Goal: Task Accomplishment & Management: Use online tool/utility

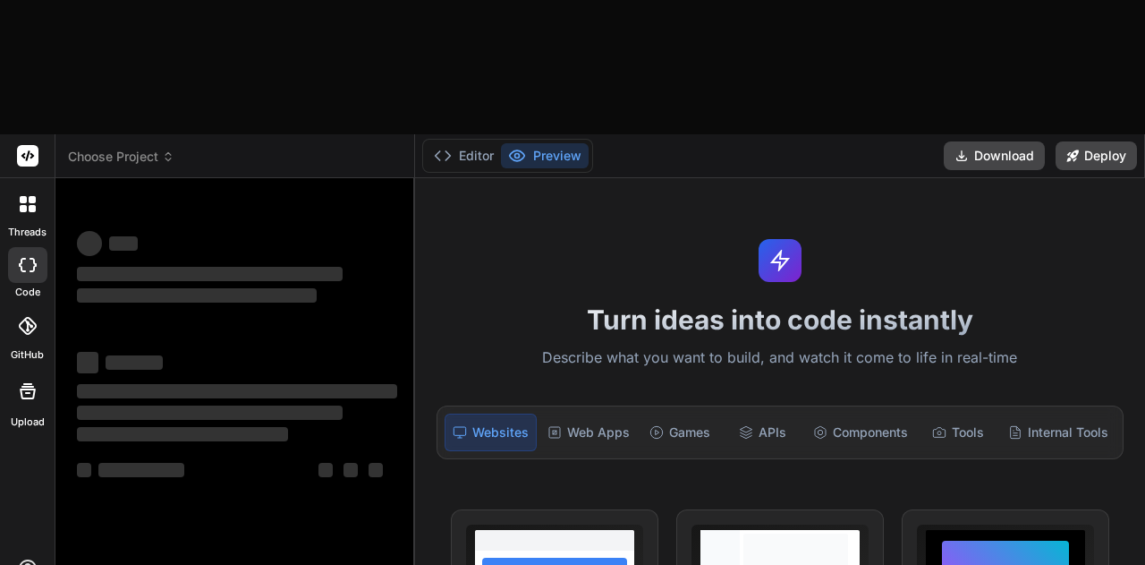
type textarea "x"
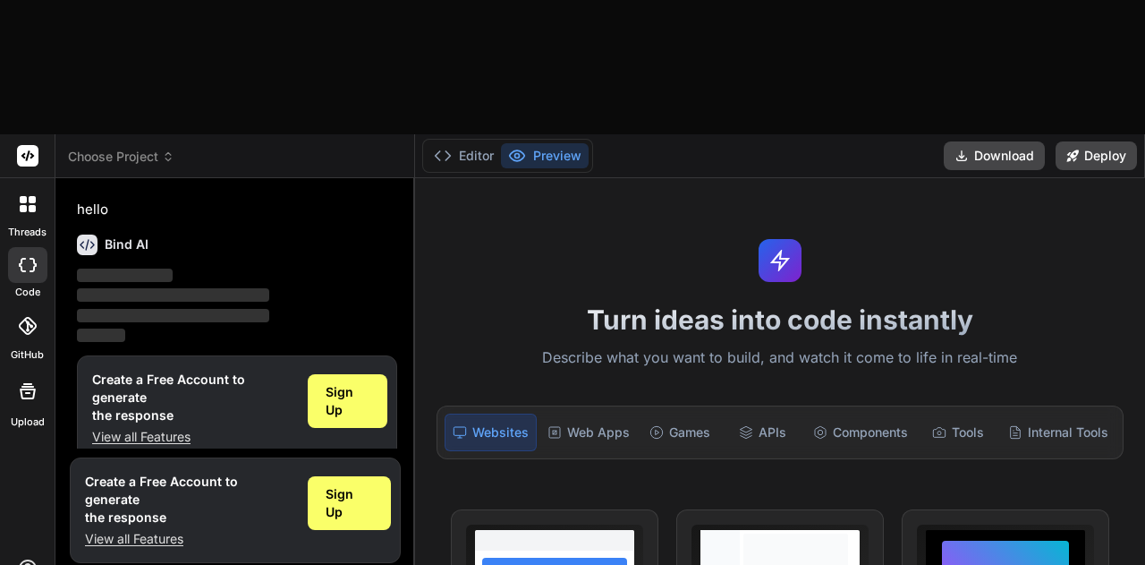
type textarea "c"
type textarea "x"
type textarea "cr"
type textarea "x"
type textarea "cre"
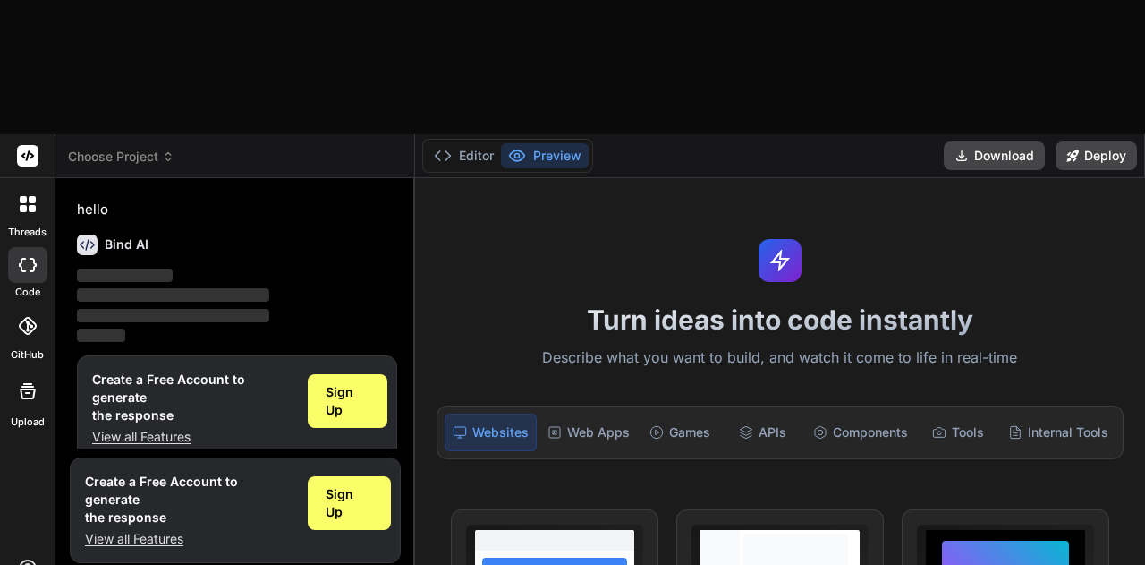
type textarea "x"
type textarea "crea"
type textarea "x"
type textarea "creat"
type textarea "x"
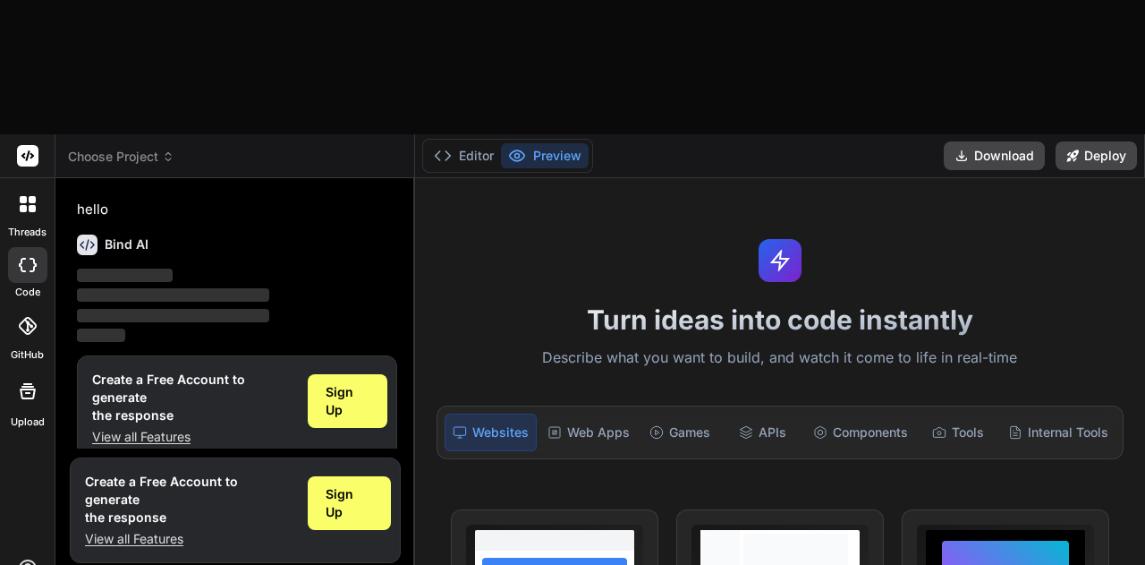
type textarea "create"
type textarea "x"
type textarea "create"
type textarea "x"
type textarea "create l"
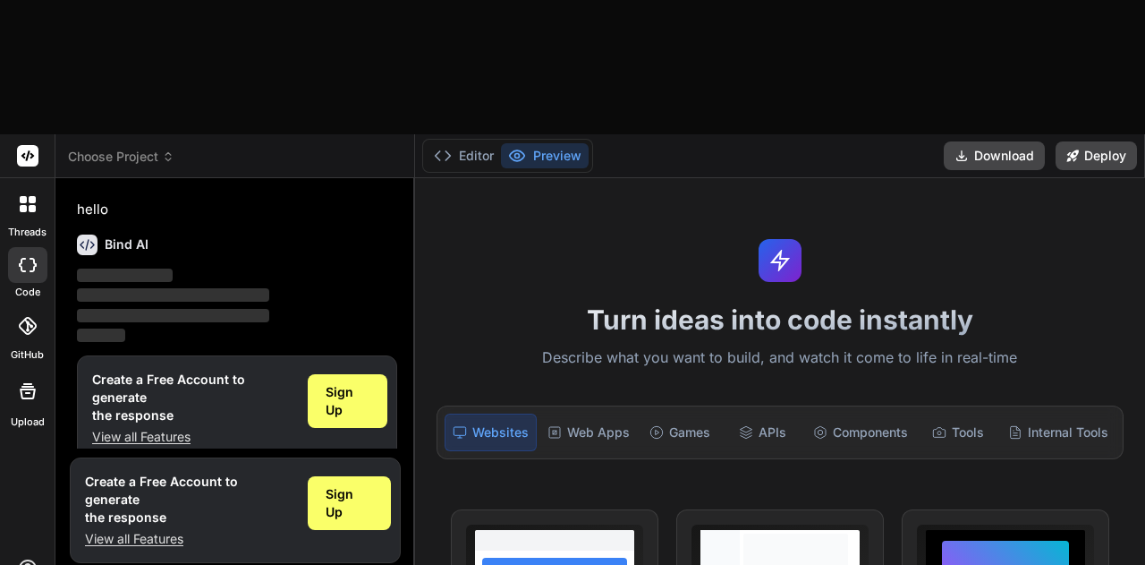
type textarea "x"
type textarea "create"
type textarea "x"
type textarea "create a"
type textarea "x"
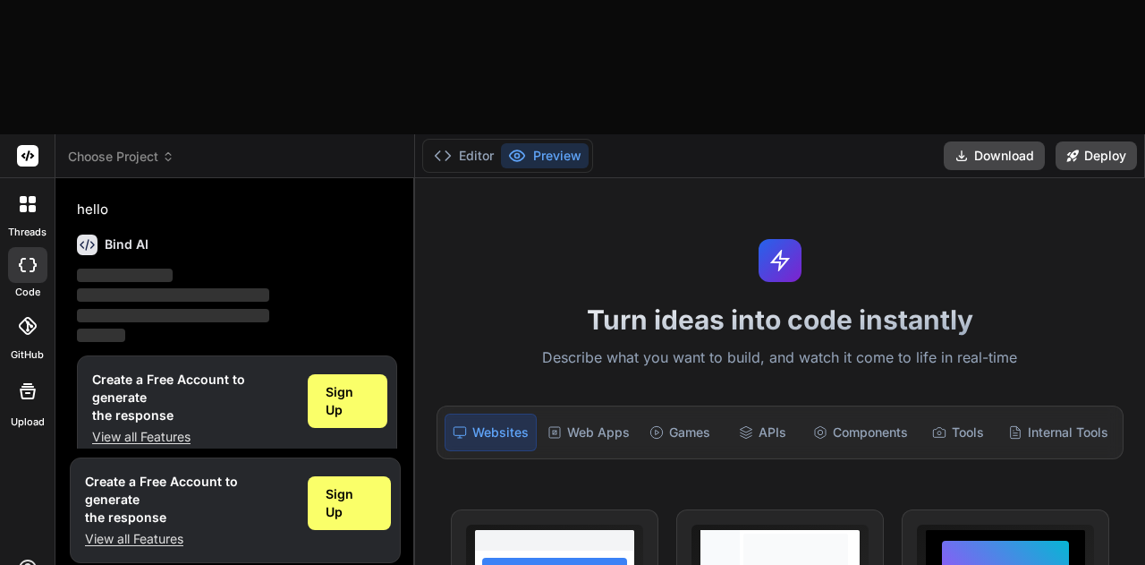
type textarea "create ap"
type textarea "x"
type textarea "create app"
type textarea "x"
type textarea "create ap"
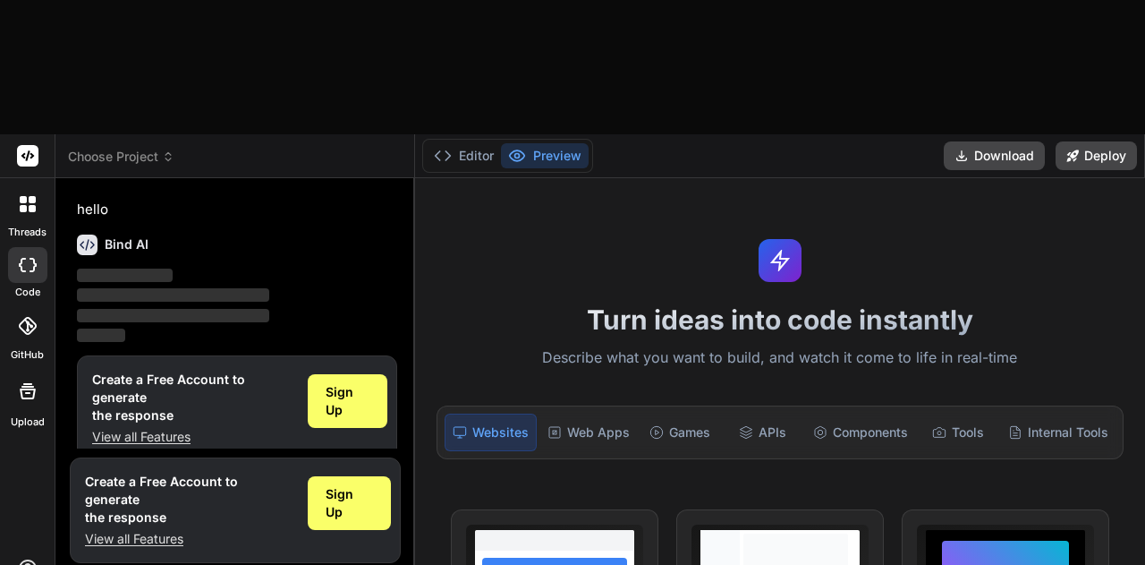
type textarea "x"
type textarea "create a"
type textarea "x"
type textarea "create"
type textarea "x"
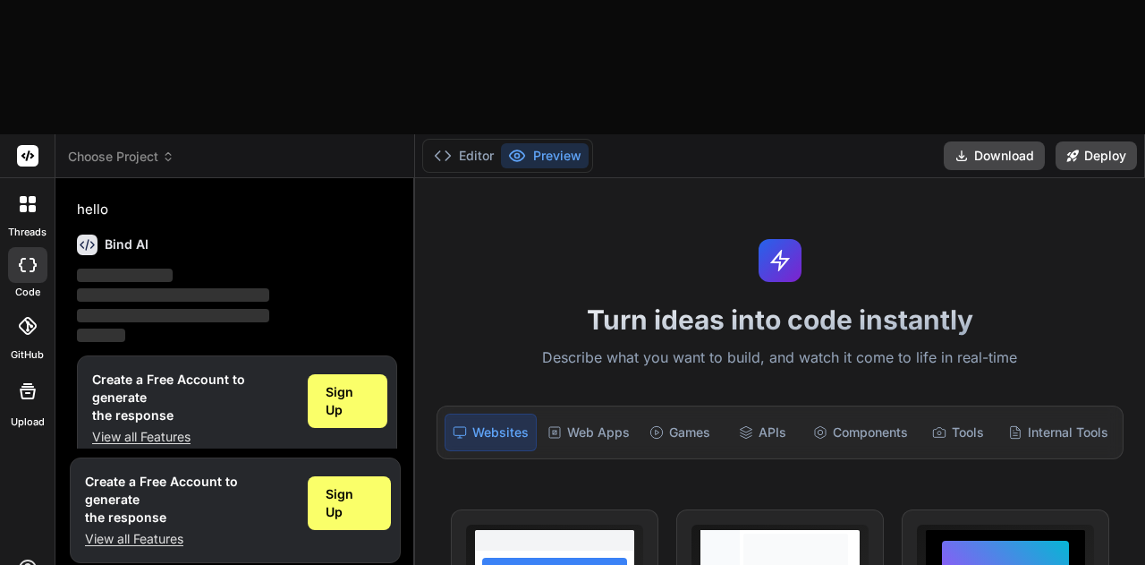
type textarea "create"
type textarea "x"
type textarea "createa"
type textarea "x"
type textarea "createas"
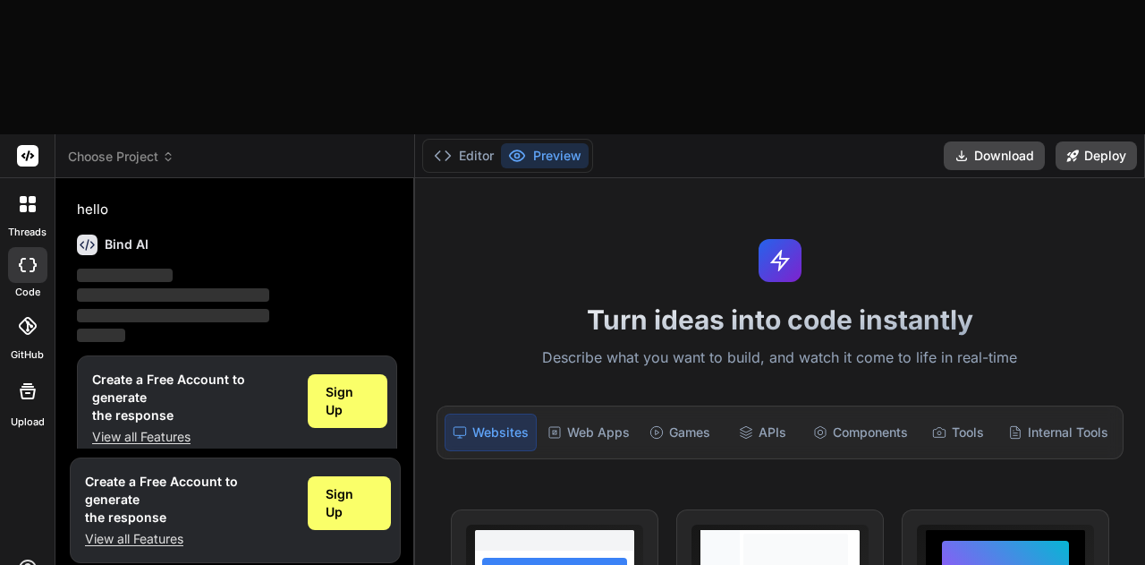
type textarea "x"
type textarea "createass"
type textarea "x"
type textarea "createas"
type textarea "x"
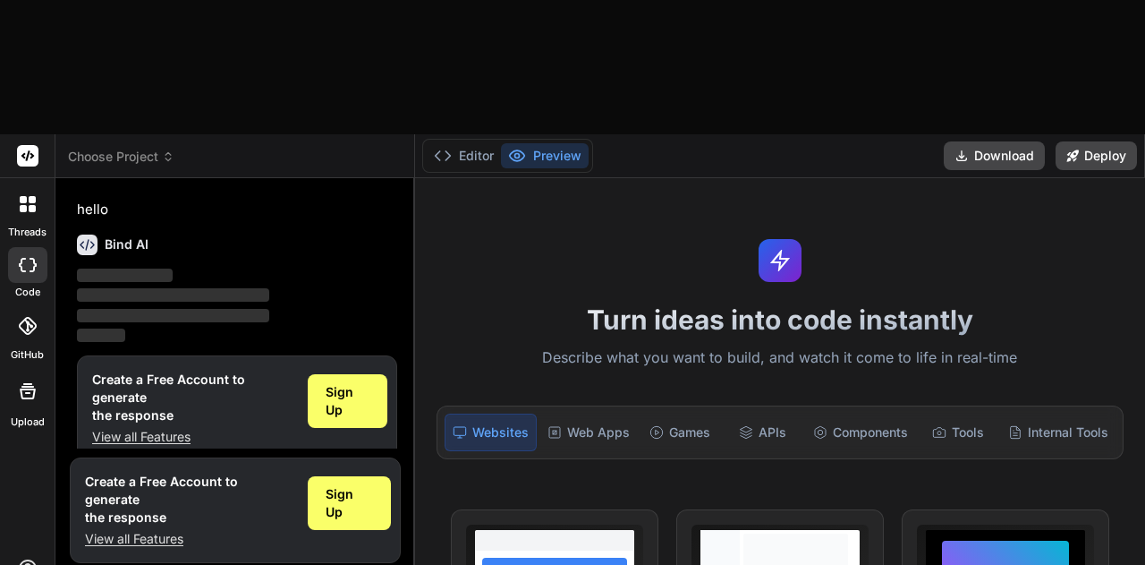
type textarea "createa"
type textarea "x"
type textarea "create"
type textarea "x"
type textarea "create"
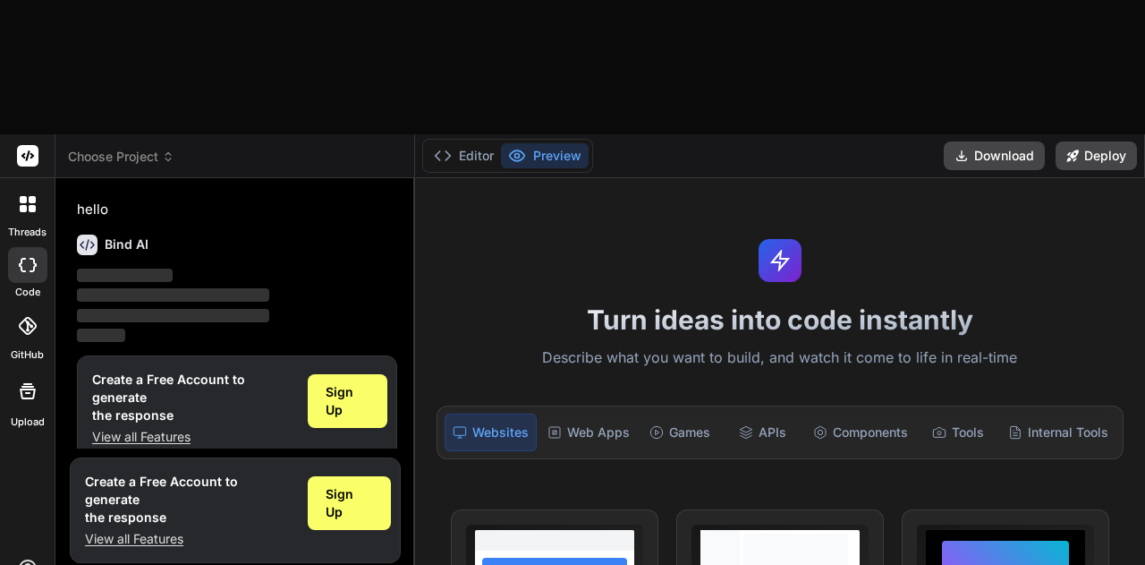
type textarea "x"
type textarea "create a"
type textarea "x"
type textarea "create an"
type textarea "x"
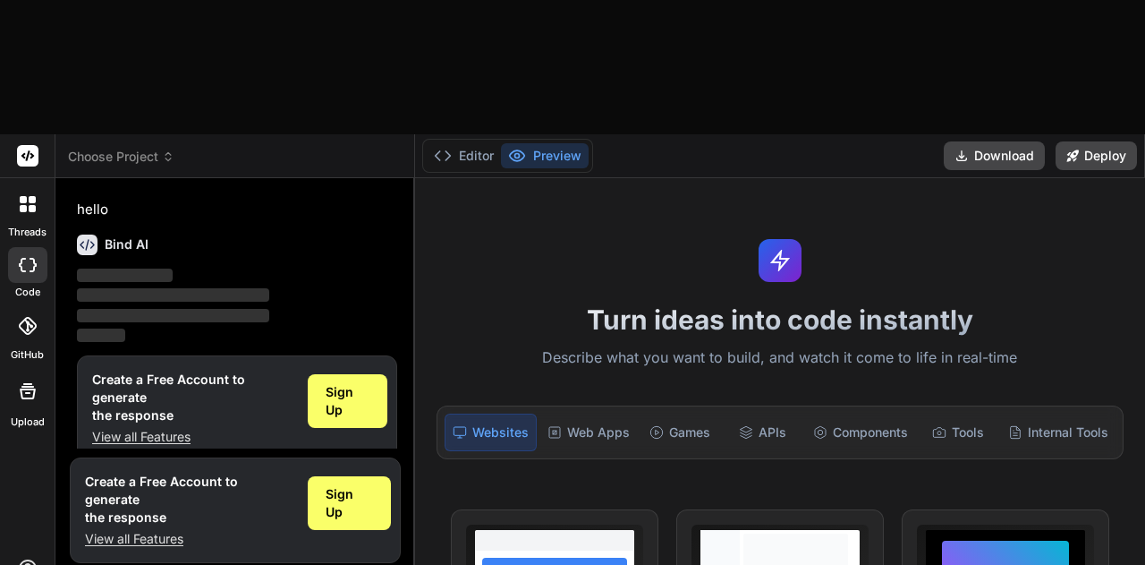
type textarea "create an"
type textarea "x"
type textarea "create an a"
type textarea "x"
type textarea "create an as"
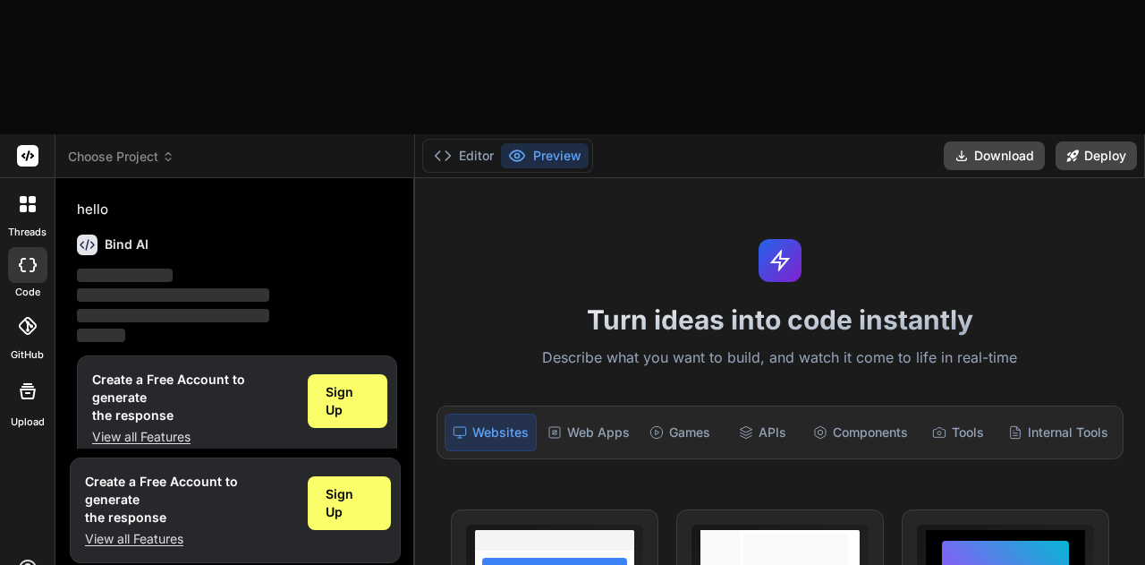
type textarea "x"
type textarea "create an ass"
type textarea "x"
type textarea "create an asse"
type textarea "x"
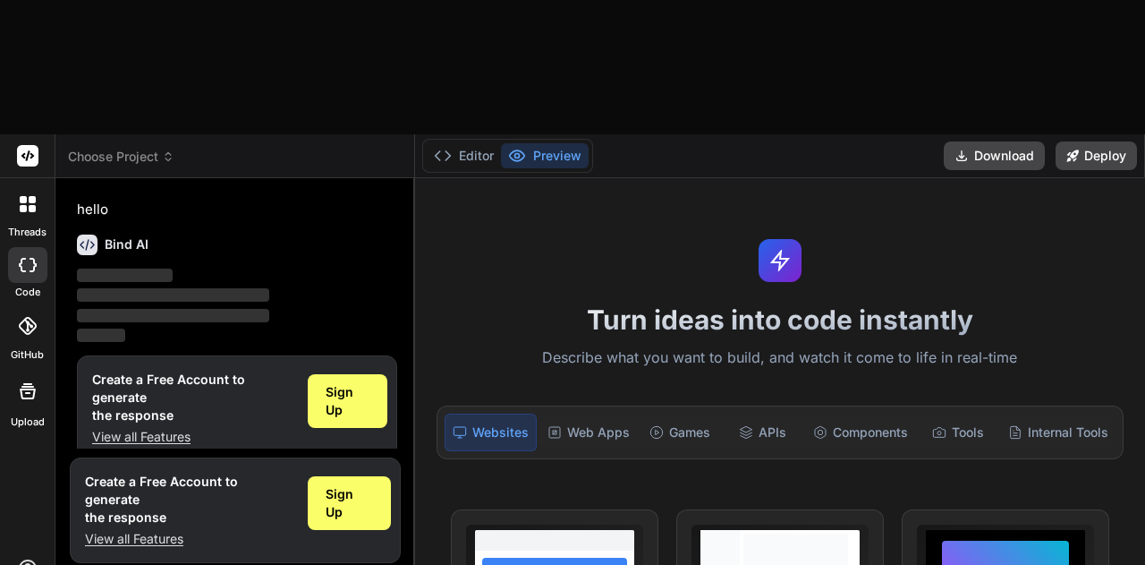
type textarea "create an asset"
type textarea "x"
type textarea "create an asset-"
type textarea "x"
type textarea "create an asset-m"
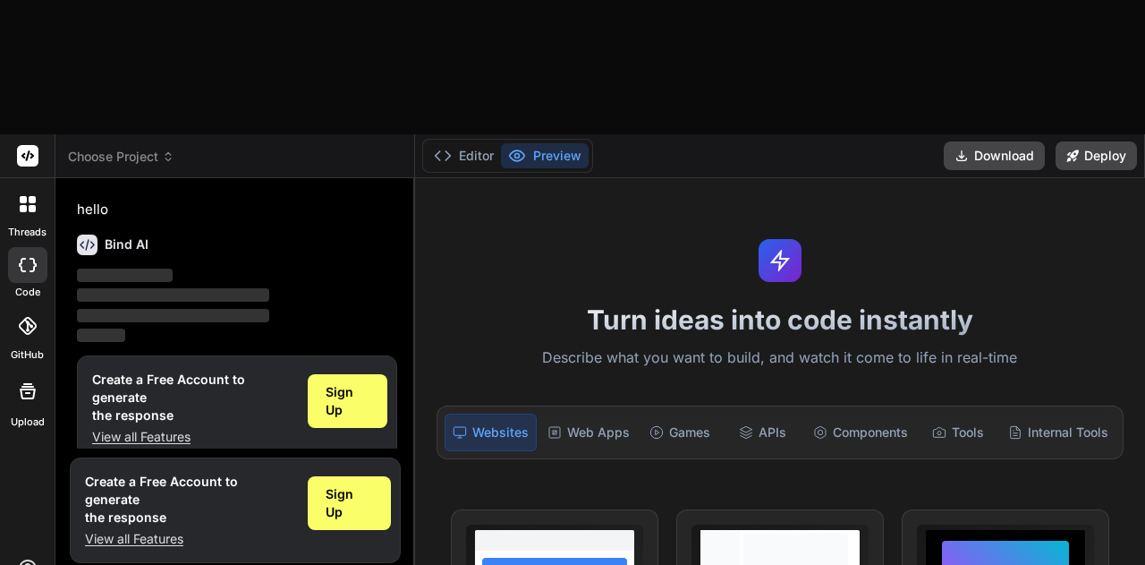
type textarea "x"
type textarea "create an asset-ma"
type textarea "x"
type textarea "create an asset-man"
type textarea "x"
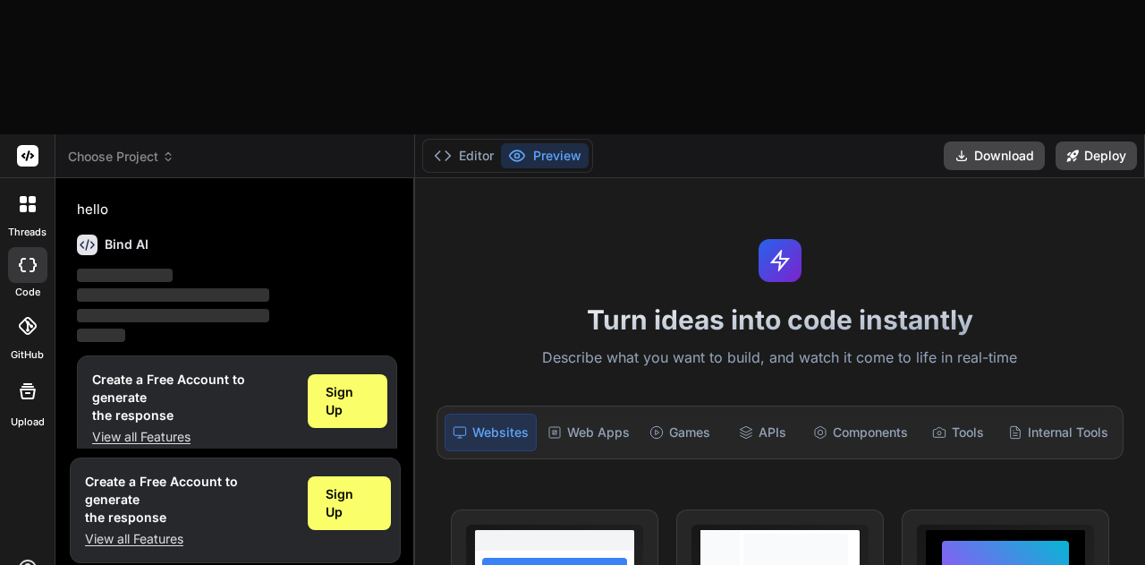
type textarea "create an asset-mana"
type textarea "x"
type textarea "create an asset-manag"
type textarea "x"
type textarea "create an asset-manage"
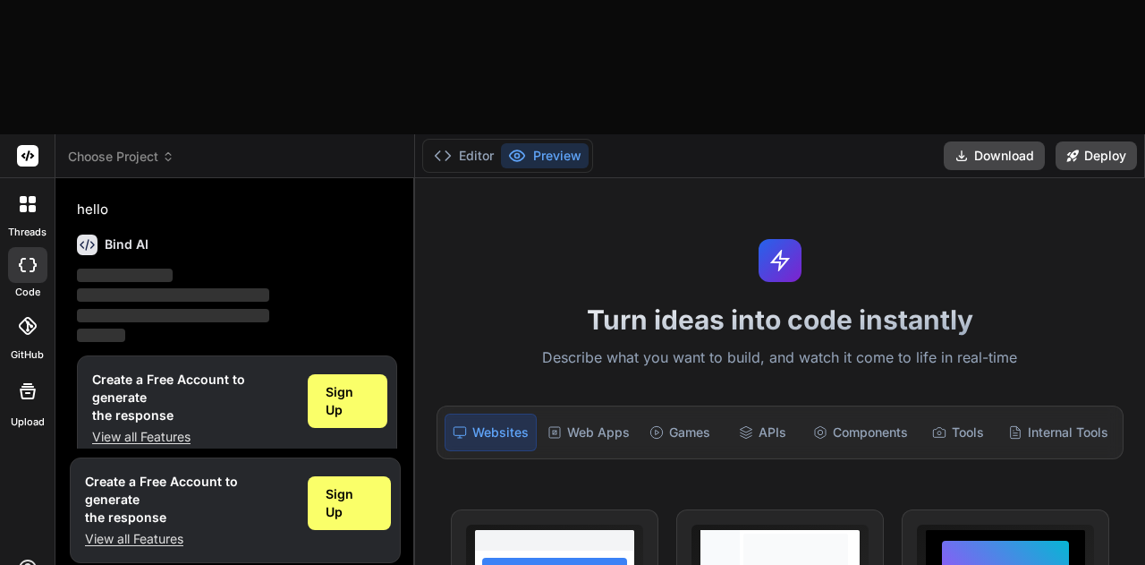
type textarea "x"
type textarea "create an asset-managem"
type textarea "x"
type textarea "create an asset-managema"
type textarea "x"
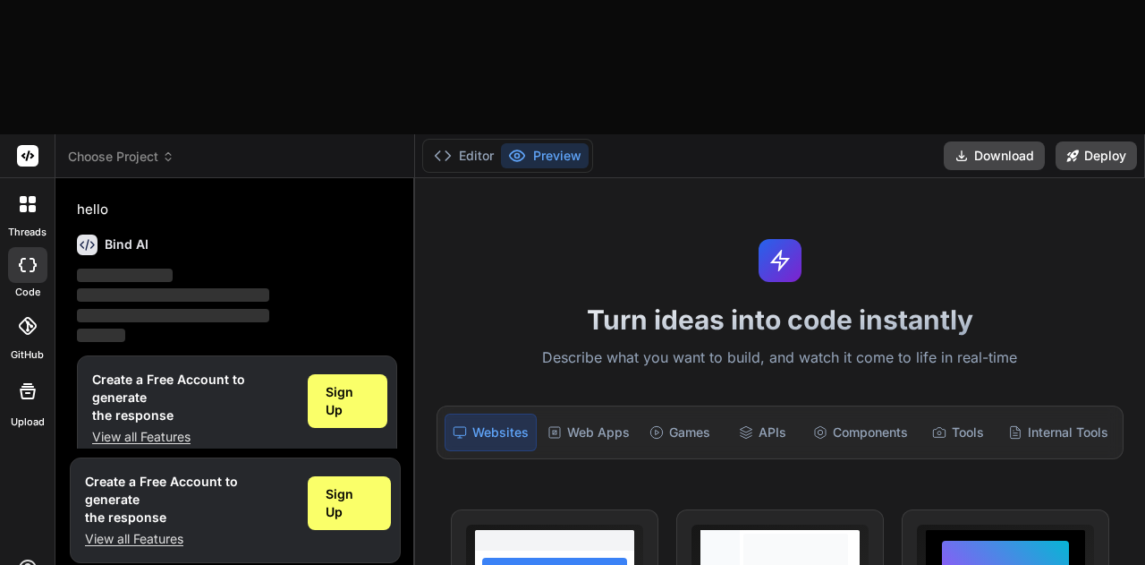
type textarea "create an asset-managem"
type textarea "x"
type textarea "create an asset-manageme"
type textarea "x"
type textarea "create an asset-managemen"
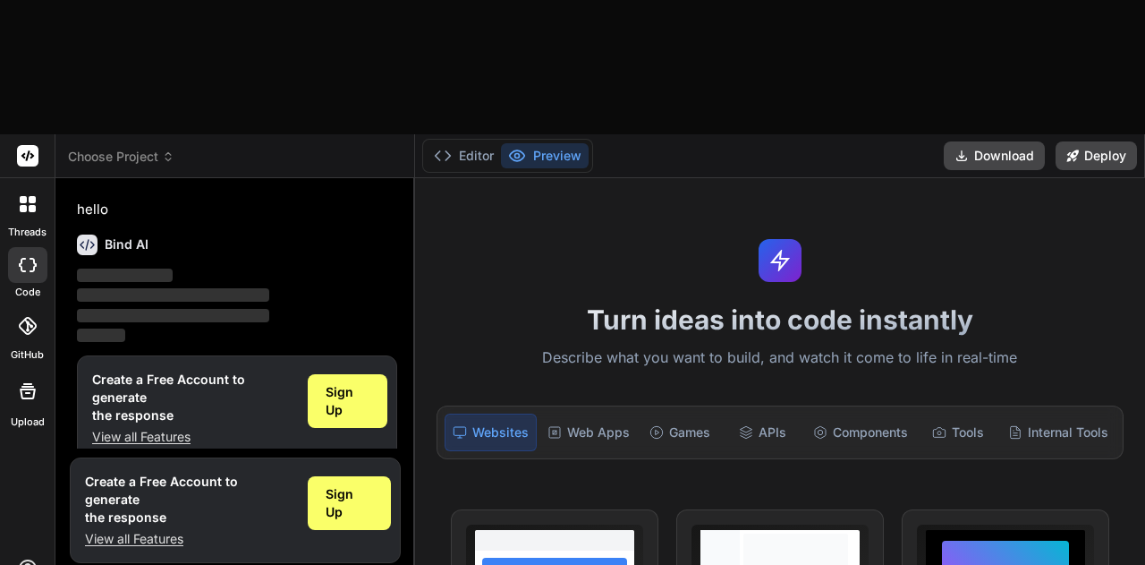
type textarea "x"
type textarea "create an asset-management"
type textarea "x"
type textarea "create an asset-management"
type textarea "x"
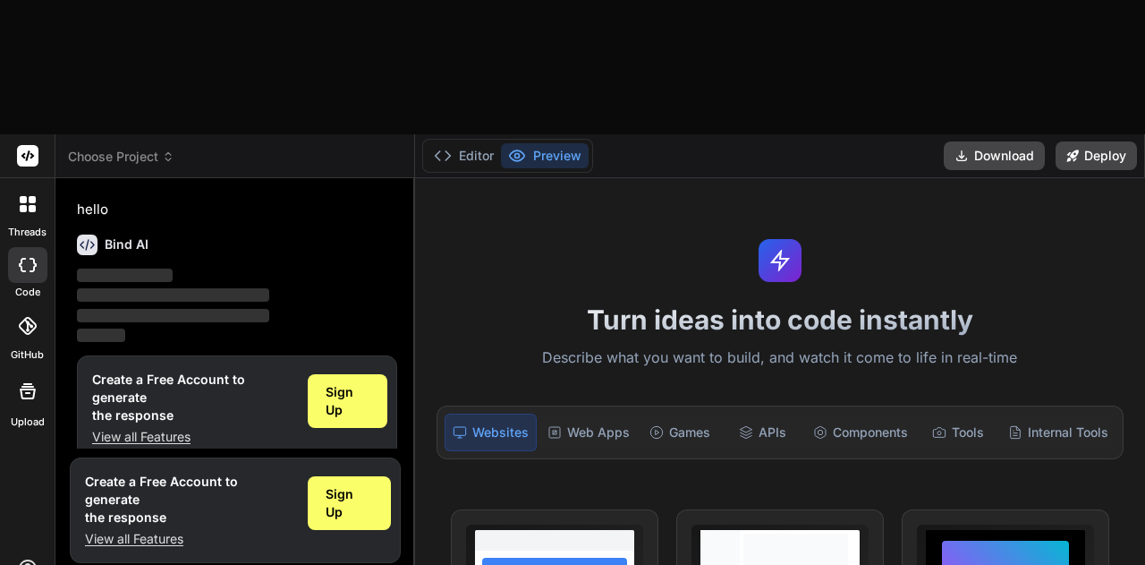
type textarea "create an asset-management a"
type textarea "x"
type textarea "create an asset-management ap"
type textarea "x"
type textarea "create an asset-management app"
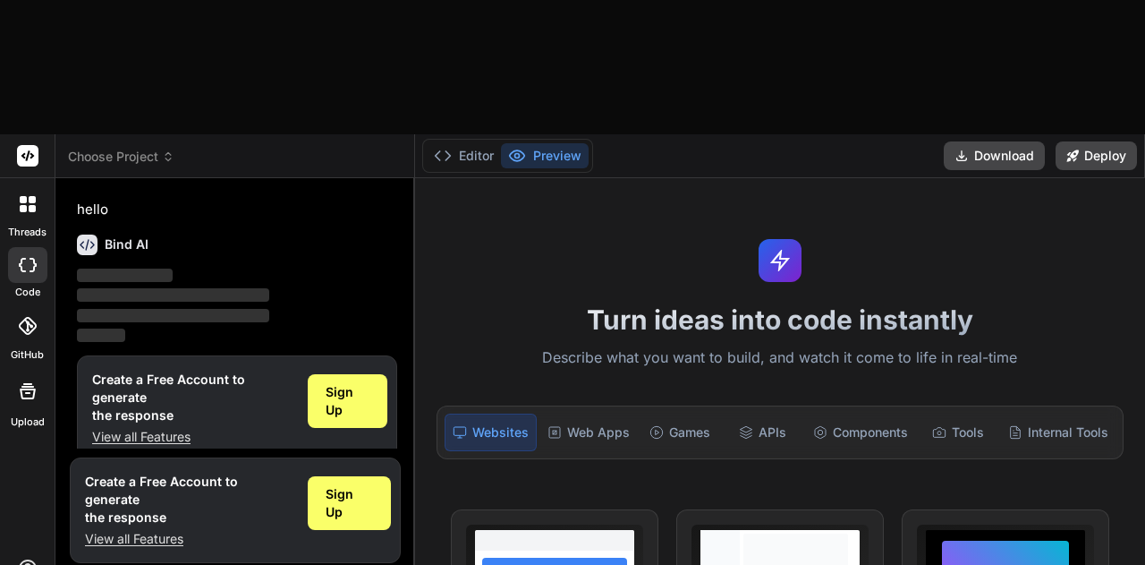
type textarea "x"
type textarea "create an asset-management app"
type textarea "x"
type textarea "create an asset-management app w"
type textarea "x"
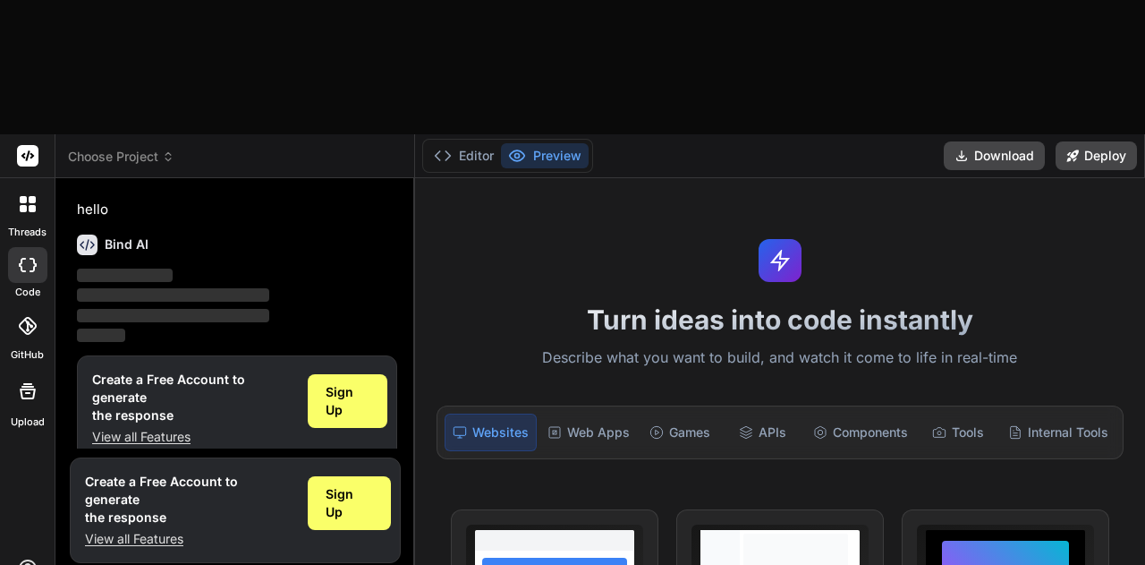
type textarea "create an asset-management app wh"
type textarea "x"
type textarea "create an asset-management app whi"
type textarea "x"
type textarea "create an asset-management app whic"
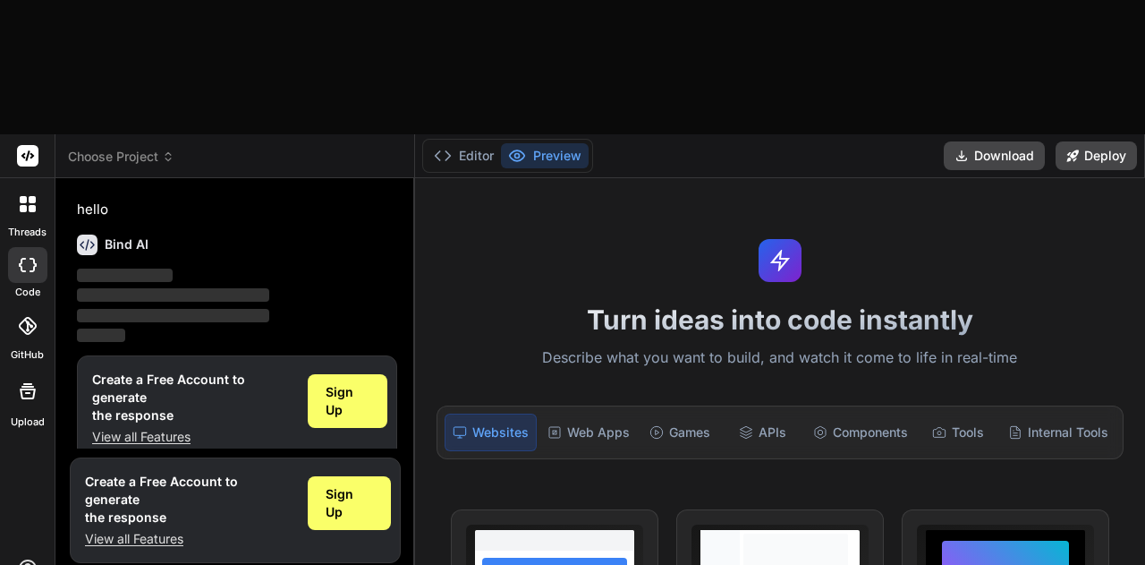
type textarea "x"
type textarea "create an asset-management app which"
type textarea "x"
type textarea "create an asset-management app which"
type textarea "x"
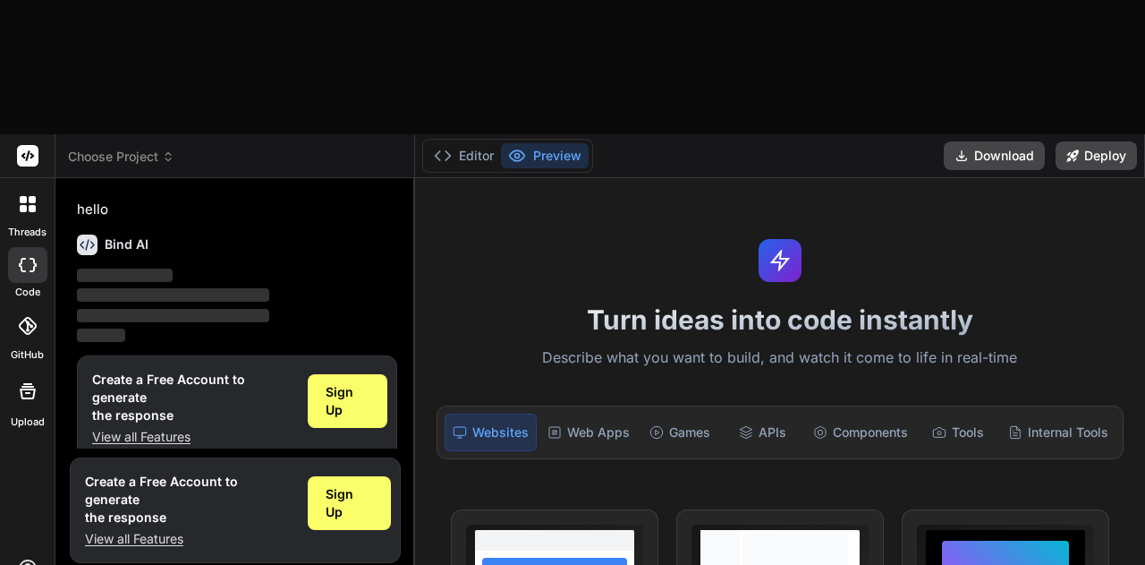
type textarea "create an asset-management app which a"
type textarea "x"
type textarea "create an asset-management app which"
type textarea "x"
type textarea "create an asset-management app which h"
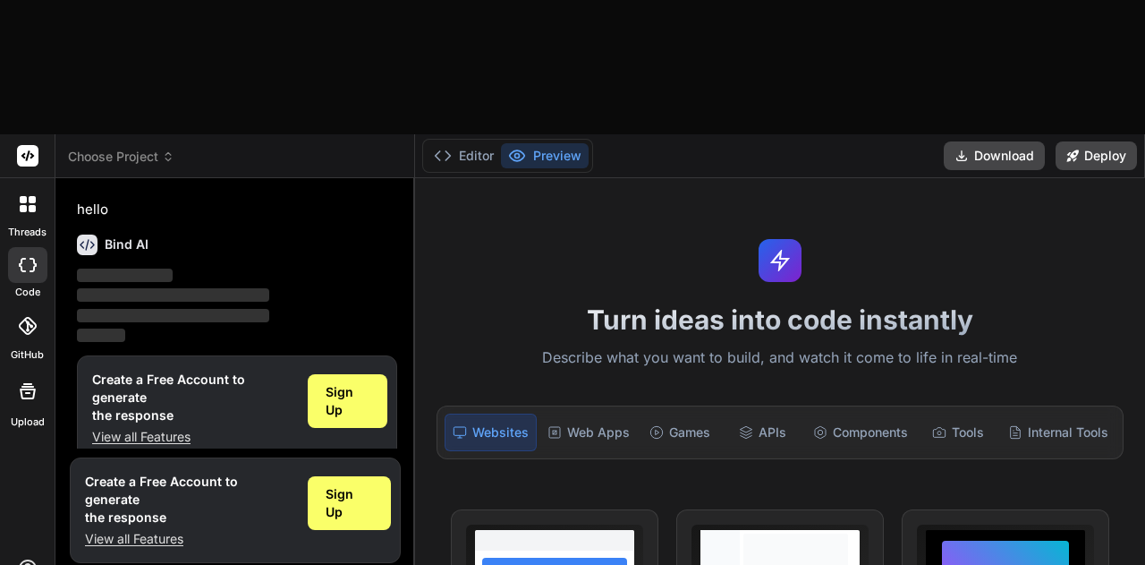
type textarea "x"
type textarea "create an asset-management app which ha"
type textarea "x"
type textarea "create an asset-management app which ha"
type textarea "x"
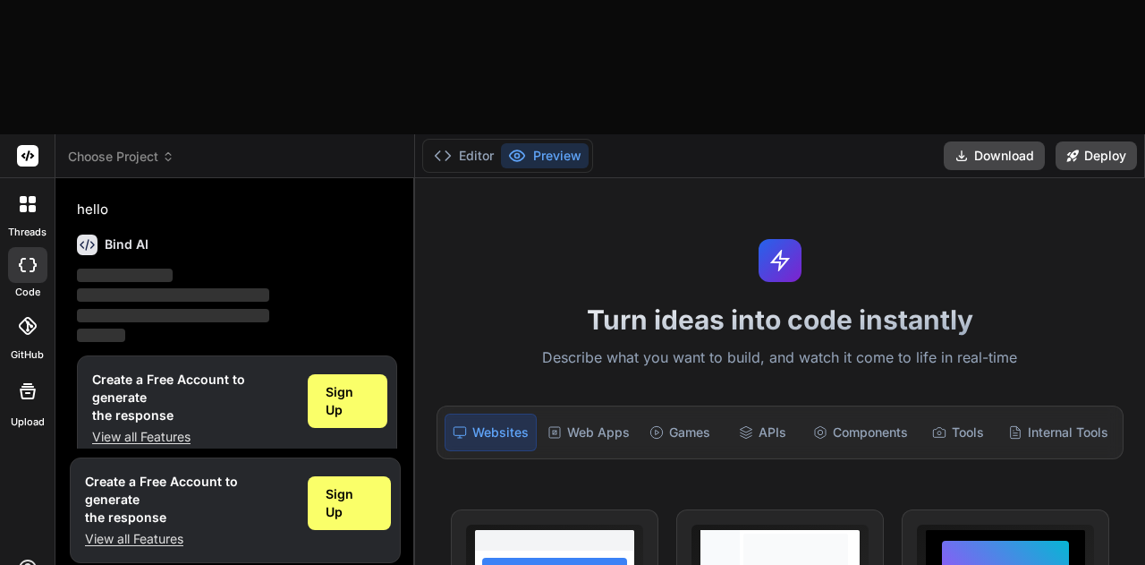
type textarea "create an asset-management app which ha"
type textarea "x"
type textarea "create an asset-management app which has"
type textarea "x"
type textarea "create an asset-management app which has"
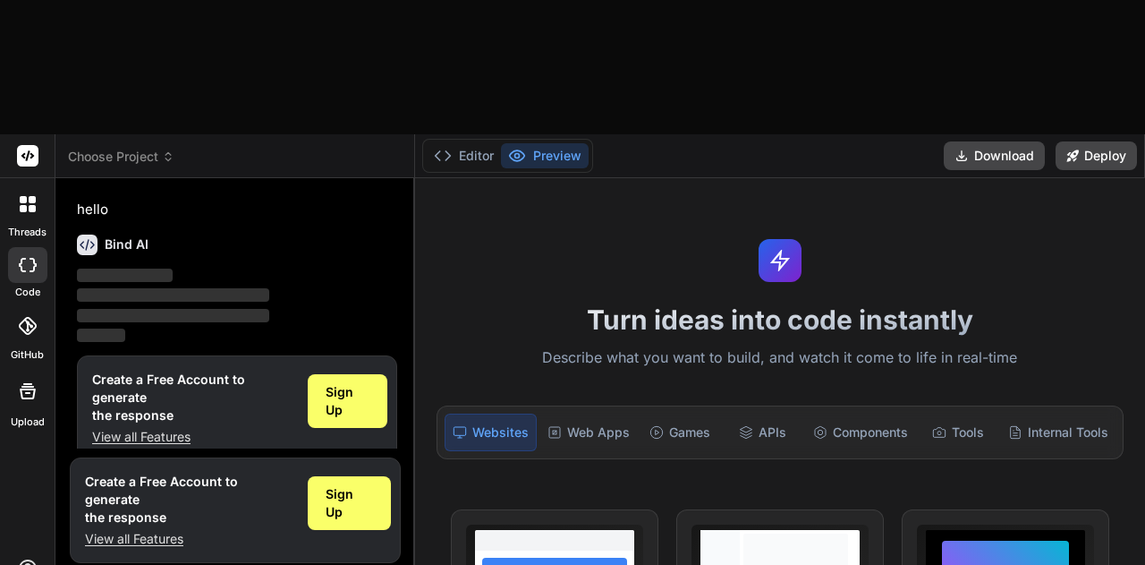
type textarea "x"
type textarea "create an asset-management app which has l"
type textarea "x"
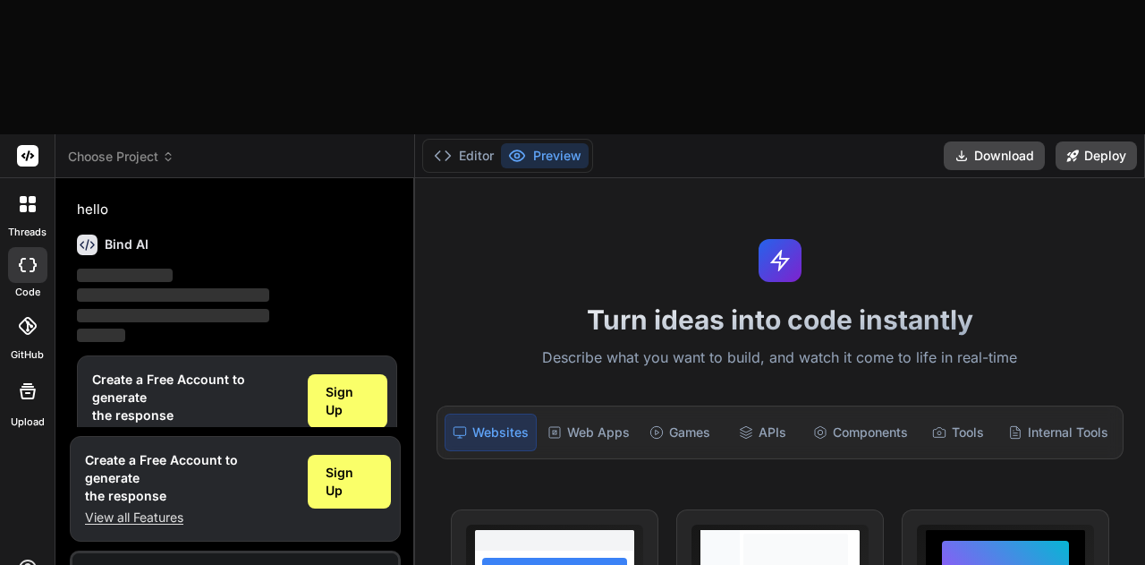
type textarea "create an asset-management app which has lo"
type textarea "x"
type textarea "create an asset-management app which has log"
type textarea "x"
type textarea "create an asset-management app which has logi"
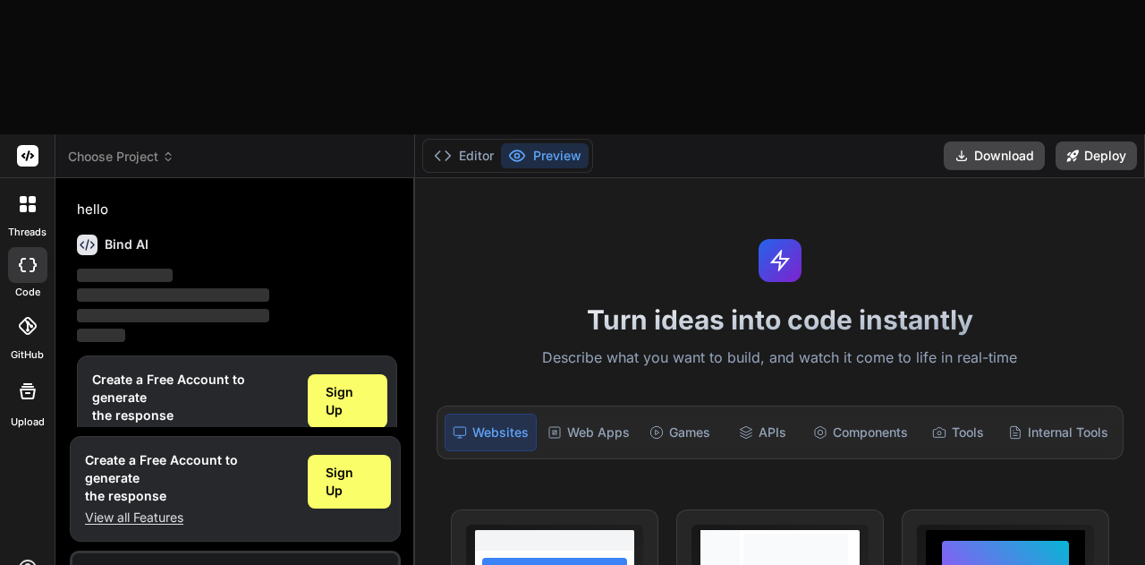
type textarea "x"
type textarea "create an asset-management app which has login"
type textarea "x"
type textarea "create an asset-management app which has login"
type textarea "x"
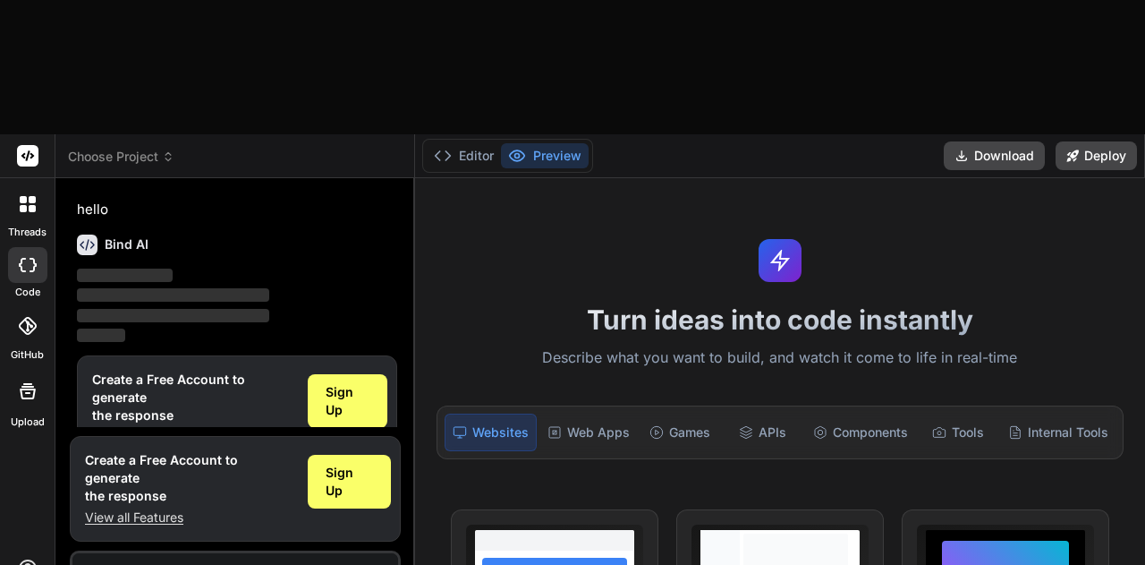
type textarea "create an asset-management app which has login p"
type textarea "x"
type textarea "create an asset-management app which has login pa"
type textarea "x"
type textarea "create an asset-management app which has login pag"
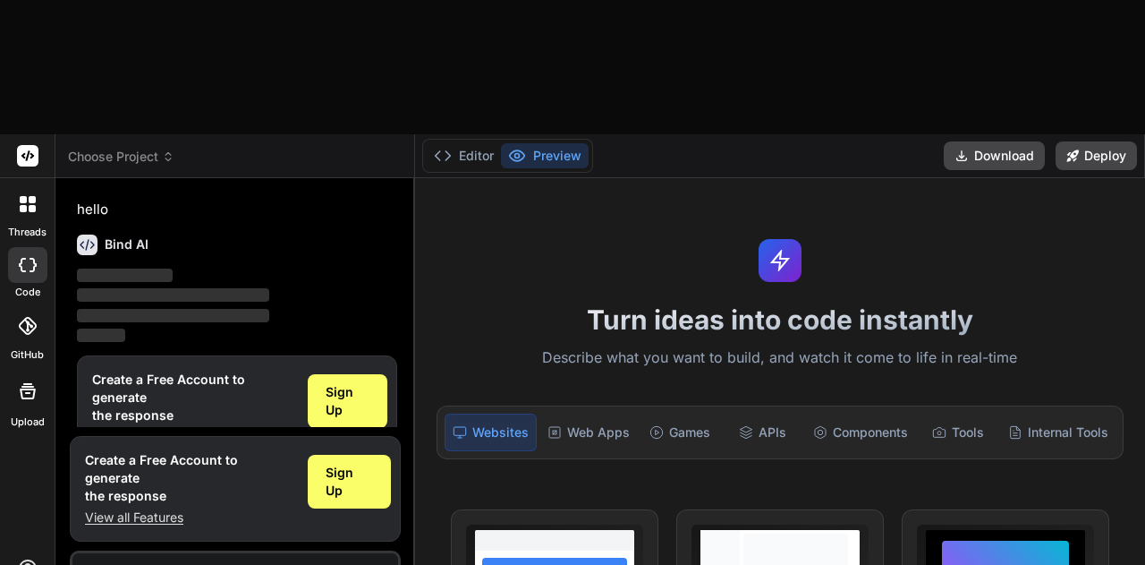
type textarea "x"
type textarea "create an asset-management app which has login page"
type textarea "x"
type textarea "create an asset-management app which has login page"
type textarea "x"
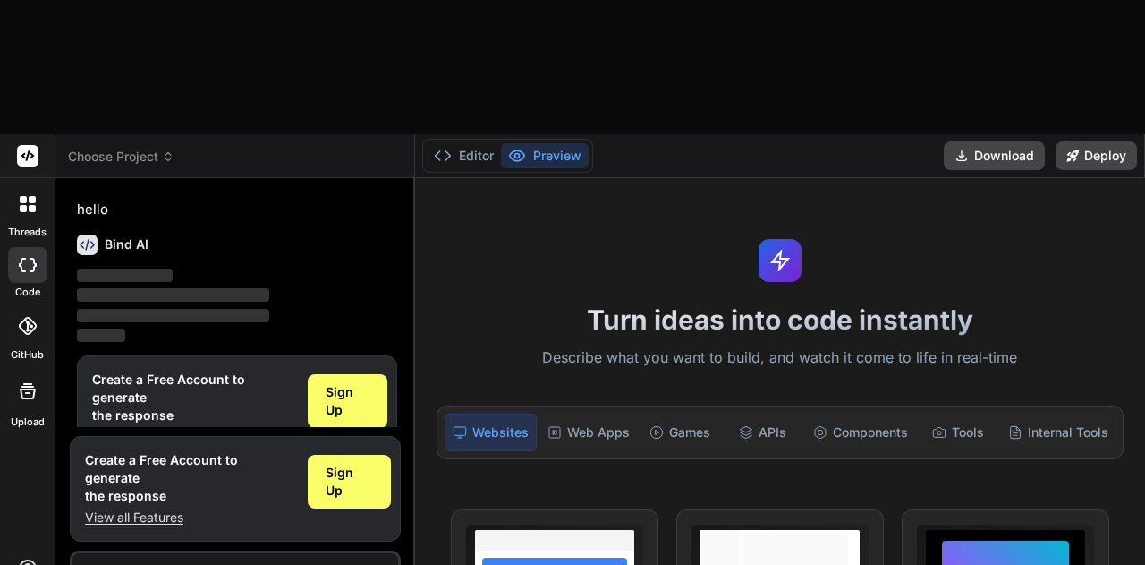
type textarea "create an asset-management app which has login page w"
type textarea "x"
type textarea "create an asset-management app which has login page wi"
type textarea "x"
type textarea "create an asset-management app which has login page wit"
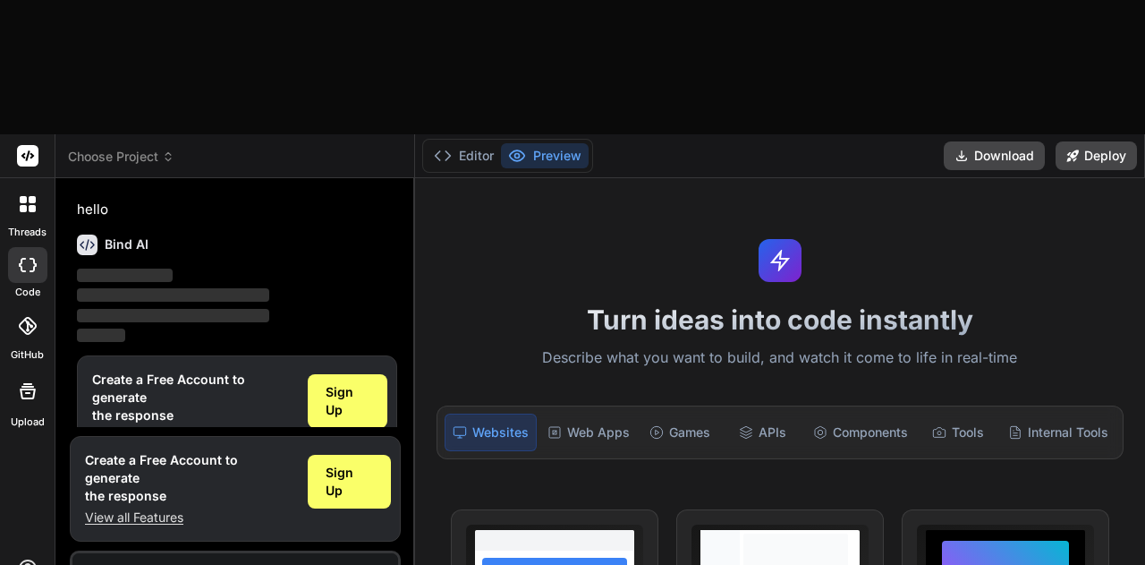
type textarea "x"
type textarea "create an asset-management app which has login page with"
type textarea "x"
type textarea "create an asset-management app which has login page with"
type textarea "x"
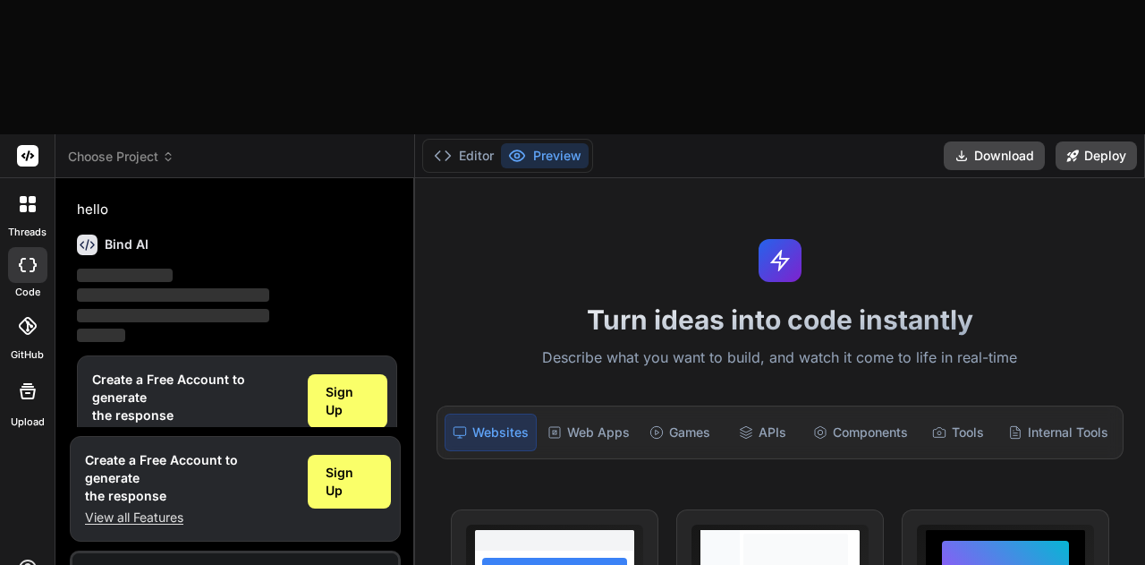
type textarea "create an asset-management app which has login page with e"
type textarea "x"
type textarea "create an asset-management app which has login page with em"
type textarea "x"
type textarea "create an asset-management app which has login page with emp"
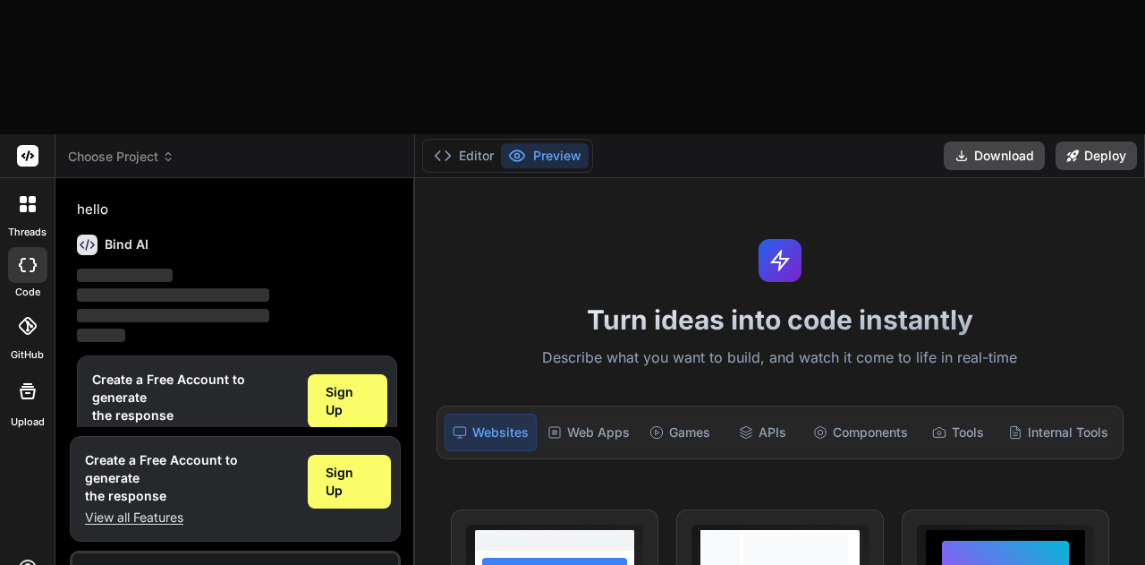
type textarea "x"
type textarea "create an asset-management app which has login page with empl"
type textarea "x"
type textarea "create an asset-management app which has login page with emplI"
type textarea "x"
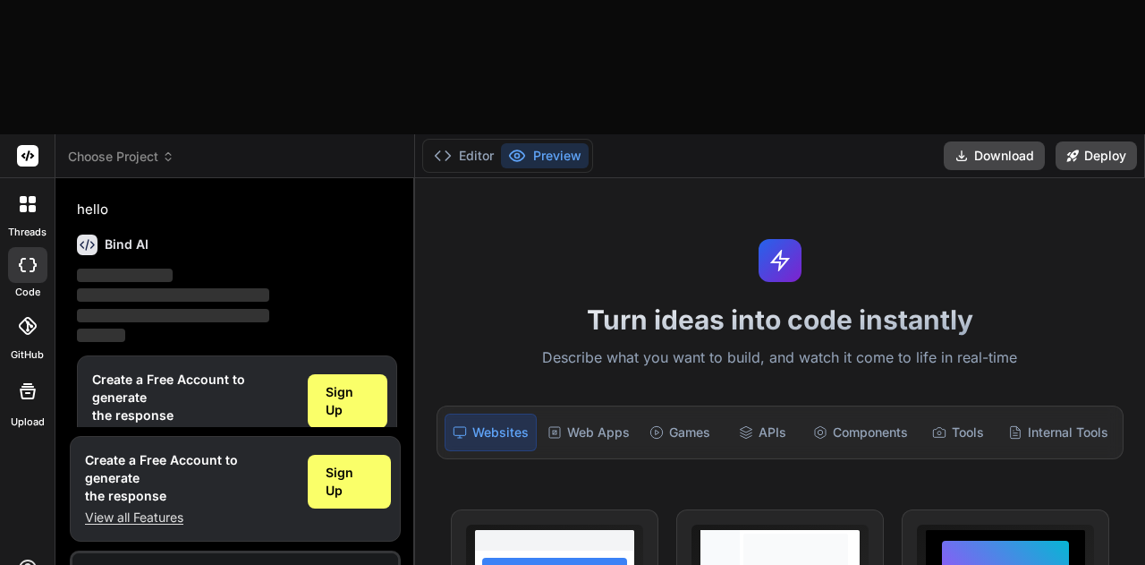
type textarea "create an asset-management app which has login page with empl"
type textarea "x"
type textarea "create an asset-management app which has login page with emp"
type textarea "x"
type textarea "create an asset-management app which has login page with empI"
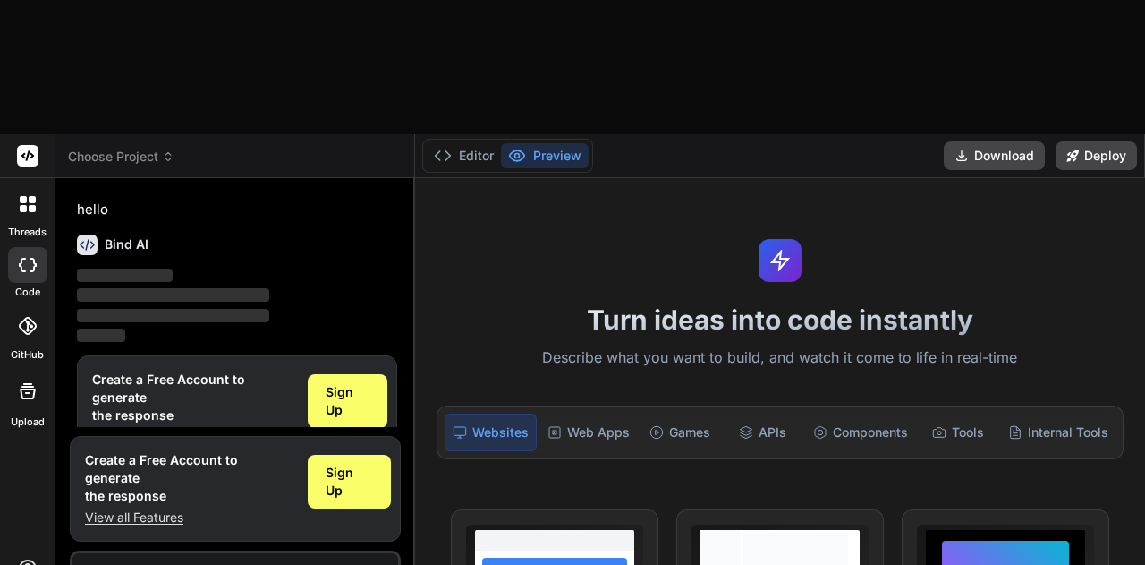
type textarea "x"
type textarea "create an asset-management app which has login page with empId"
type textarea "x"
type textarea "create an asset-management app which has login page with empId"
type textarea "x"
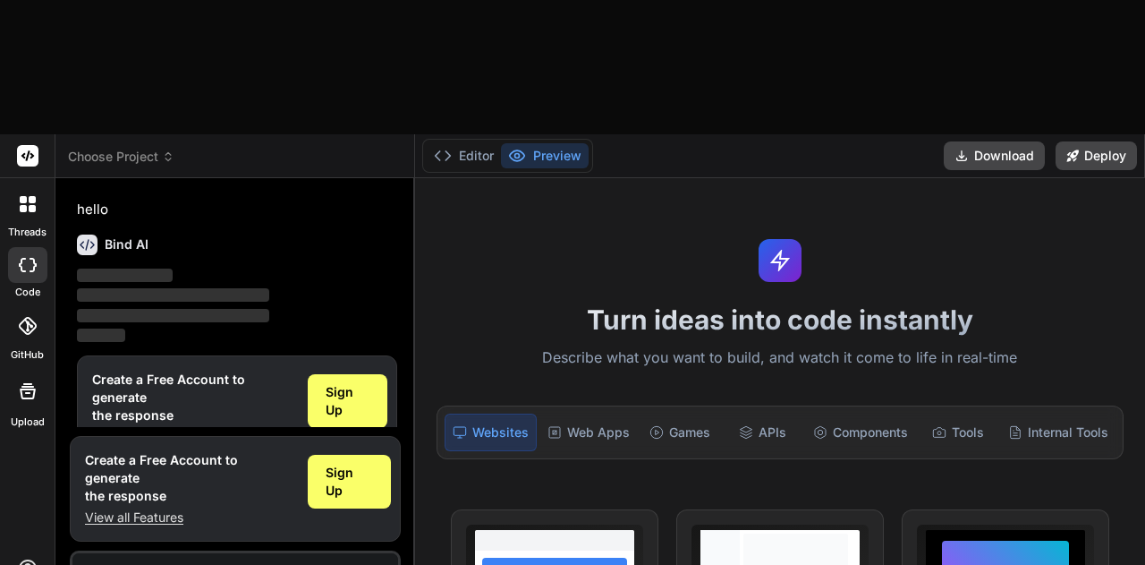
type textarea "create an asset-management app which has login page with empId a"
type textarea "x"
type textarea "create an asset-management app which has login page with empId an"
type textarea "x"
type textarea "create an asset-management app which has login page with empId and"
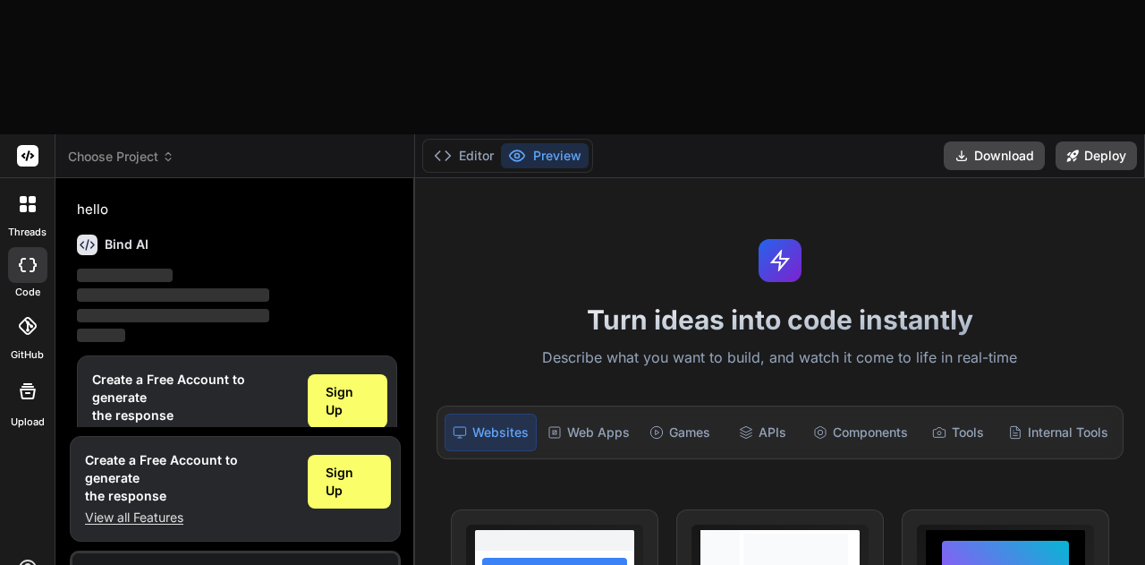
type textarea "x"
type textarea "create an asset-management app which has login page with empId and"
type textarea "x"
type textarea "create an asset-management app which has login page with empId and p"
type textarea "x"
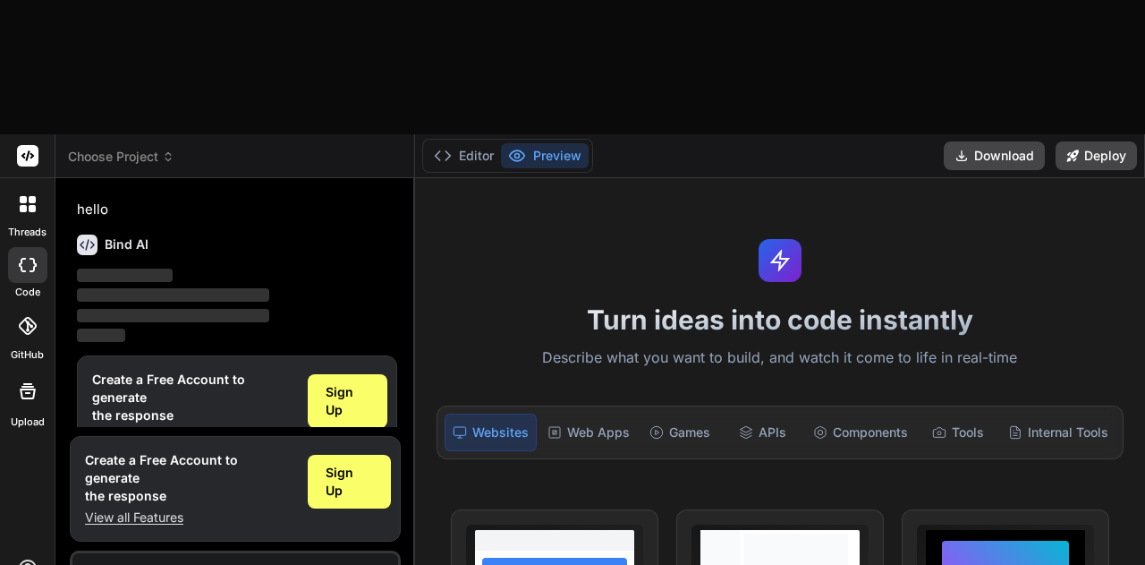
type textarea "create an asset-management app which has login page with empId and pa"
type textarea "x"
type textarea "create an asset-management app which has login page with empId and pas"
type textarea "x"
type textarea "create an asset-management app which has login page with empId and pass"
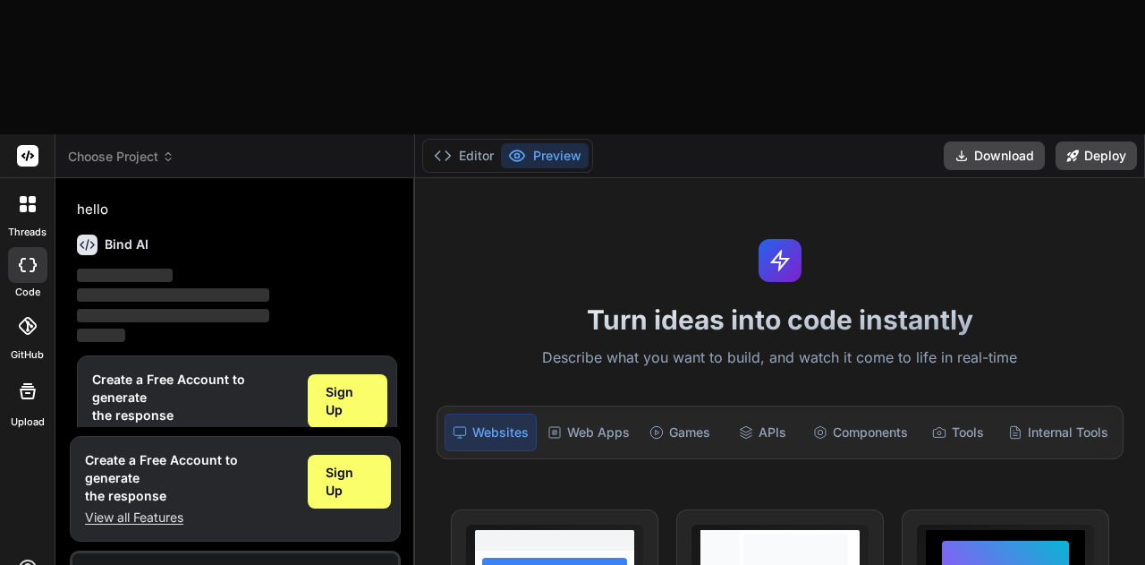
type textarea "x"
type textarea "create an asset-management app which has login page with empId and passw"
type textarea "x"
type textarea "create an asset-management app which has login page with empId and passwo"
type textarea "x"
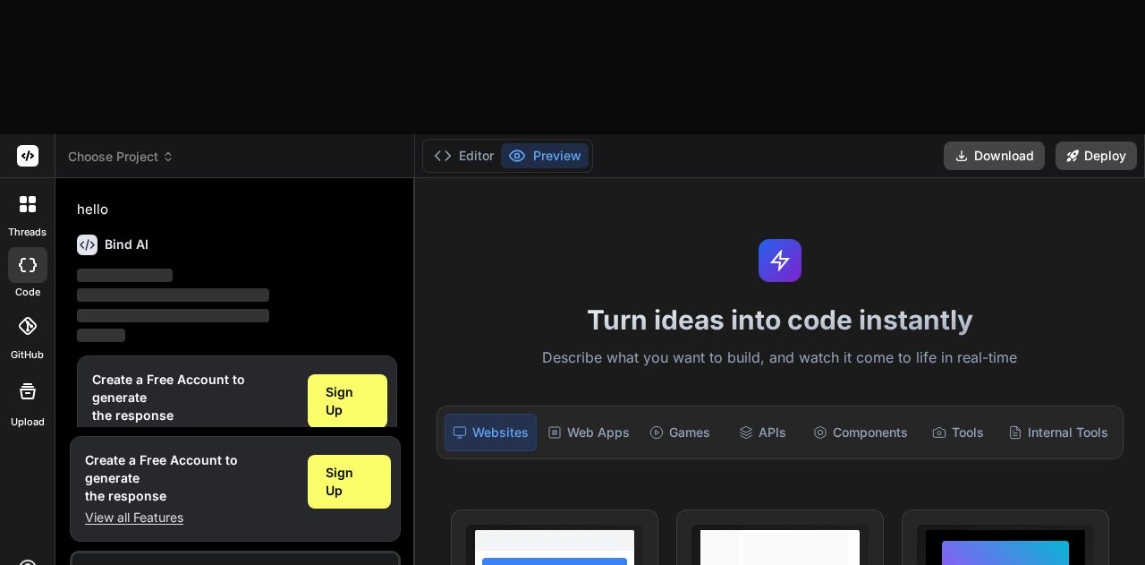
type textarea "create an asset-management app which has login page with empId and passwor"
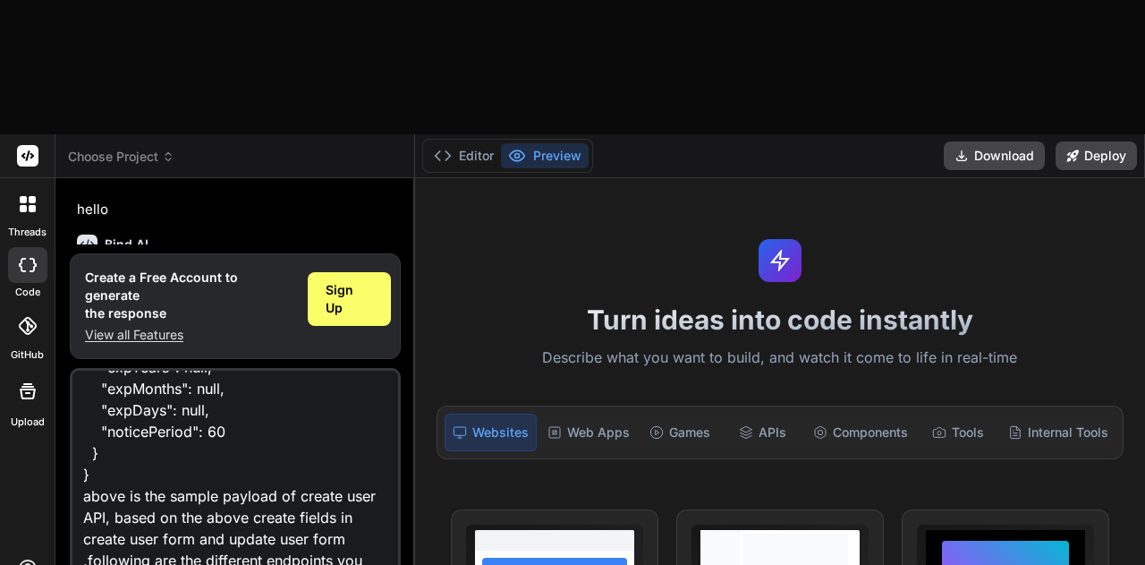
scroll to position [581, 0]
paste textarea "[URL]"
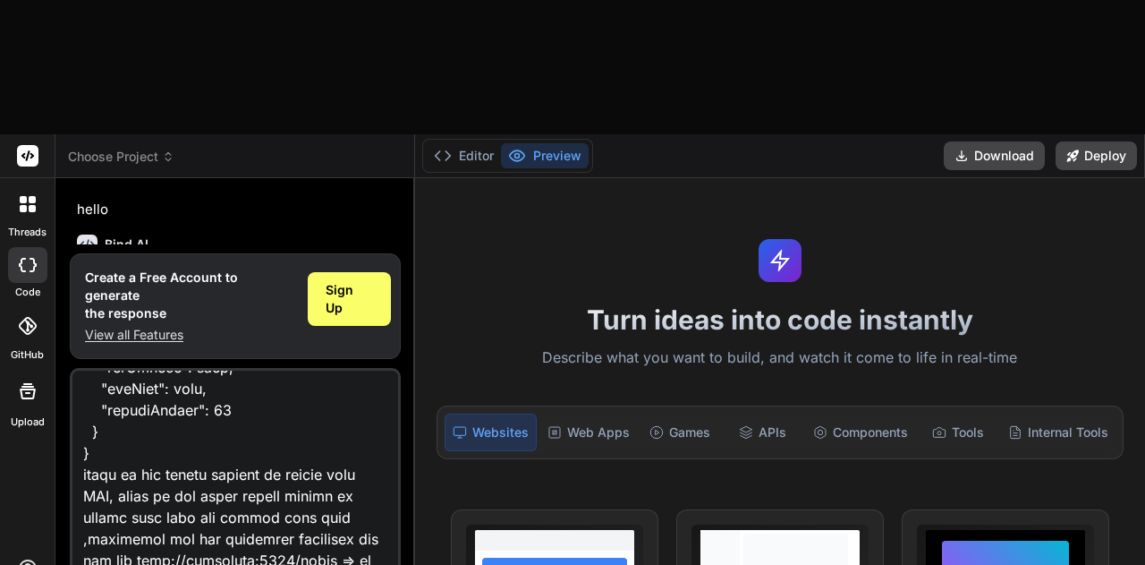
scroll to position [602, 0]
paste textarea "[URL]"
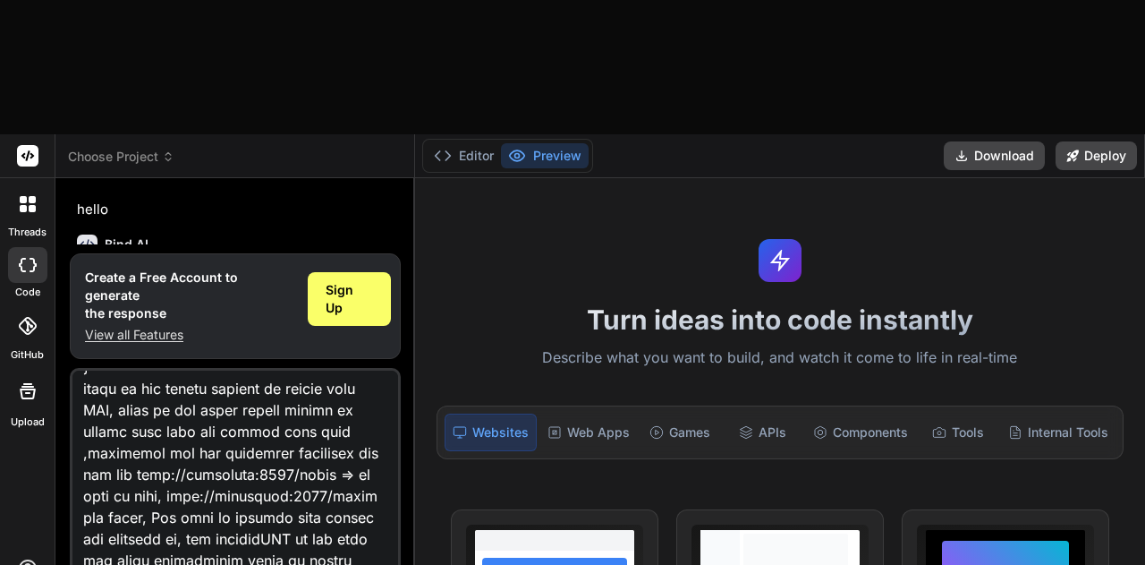
scroll to position [710, 0]
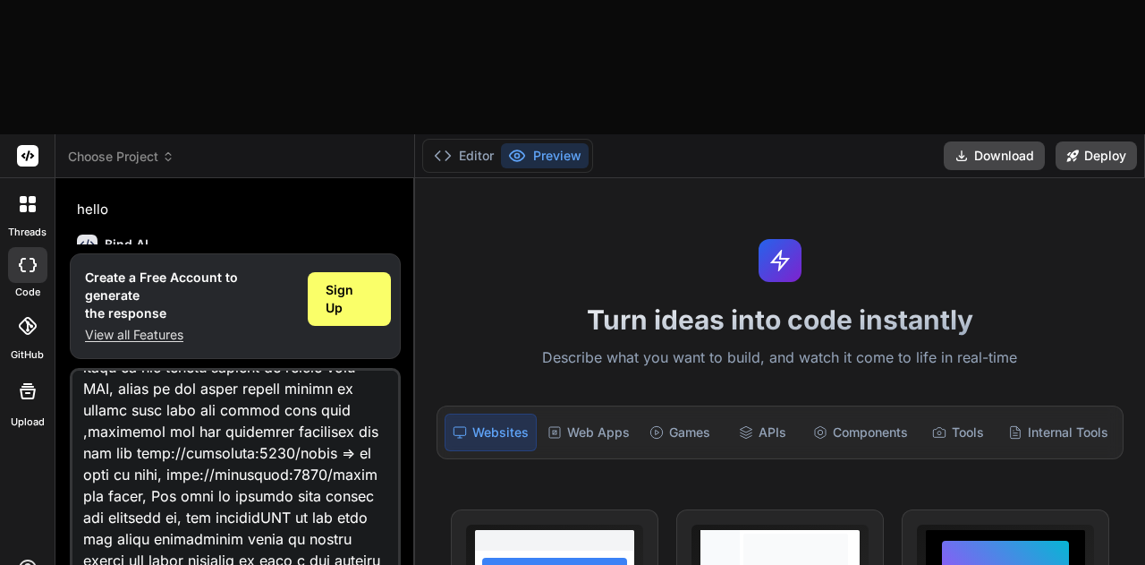
click at [290, 409] on textarea at bounding box center [235, 481] width 326 height 222
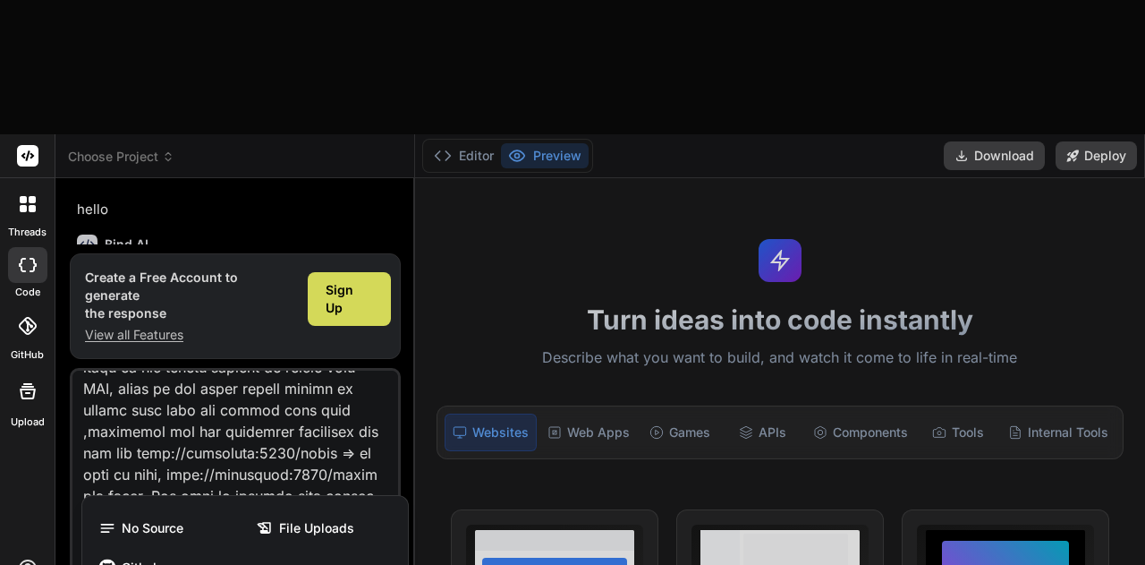
click at [362, 480] on div at bounding box center [572, 282] width 1145 height 565
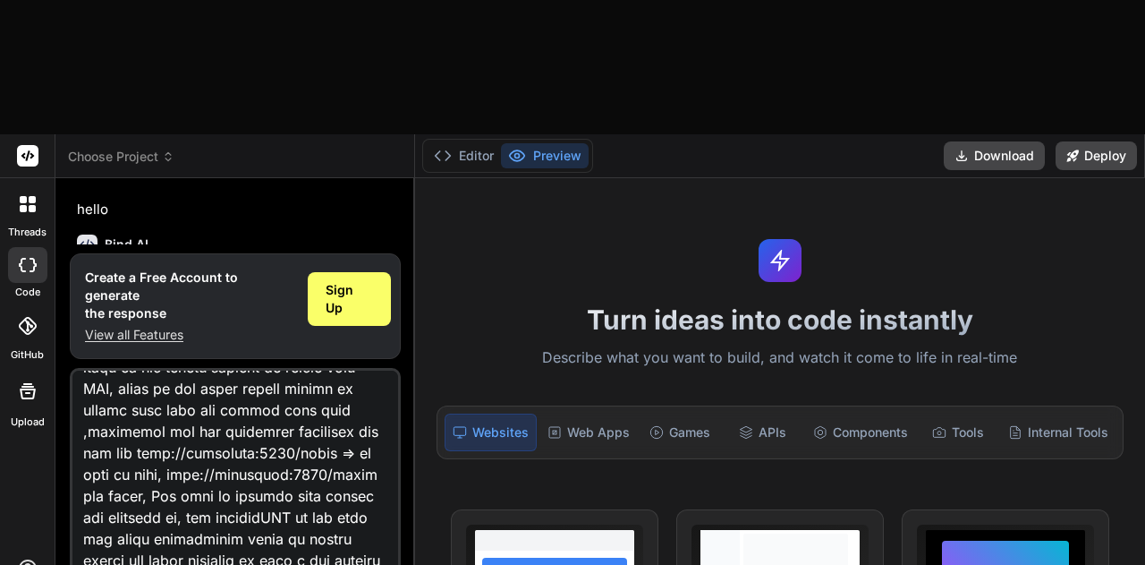
click at [371, 455] on textarea at bounding box center [235, 481] width 326 height 222
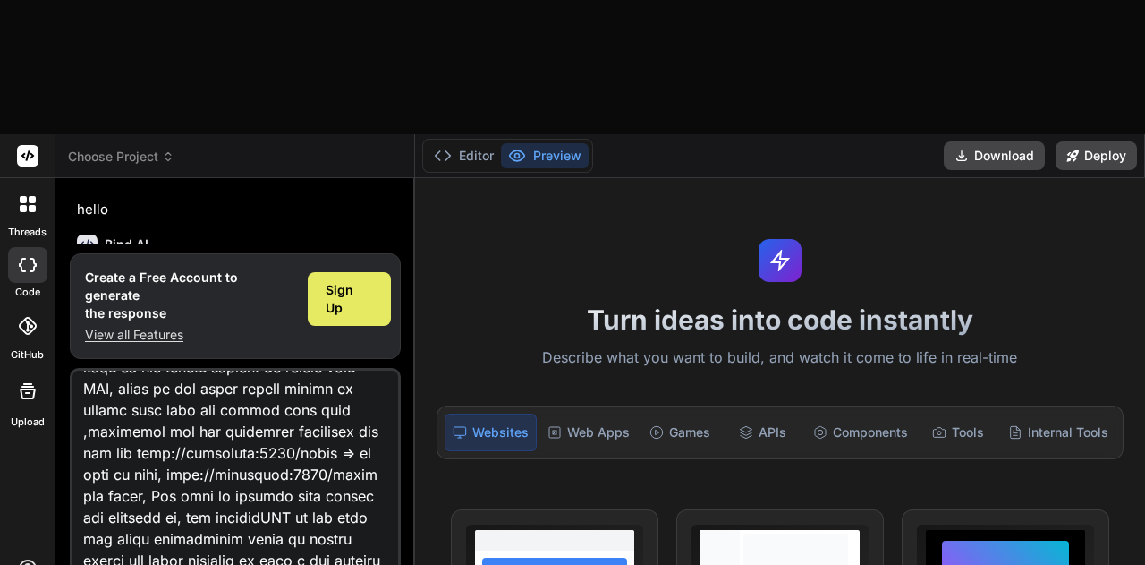
click at [340, 272] on div "Sign Up" at bounding box center [349, 299] width 83 height 54
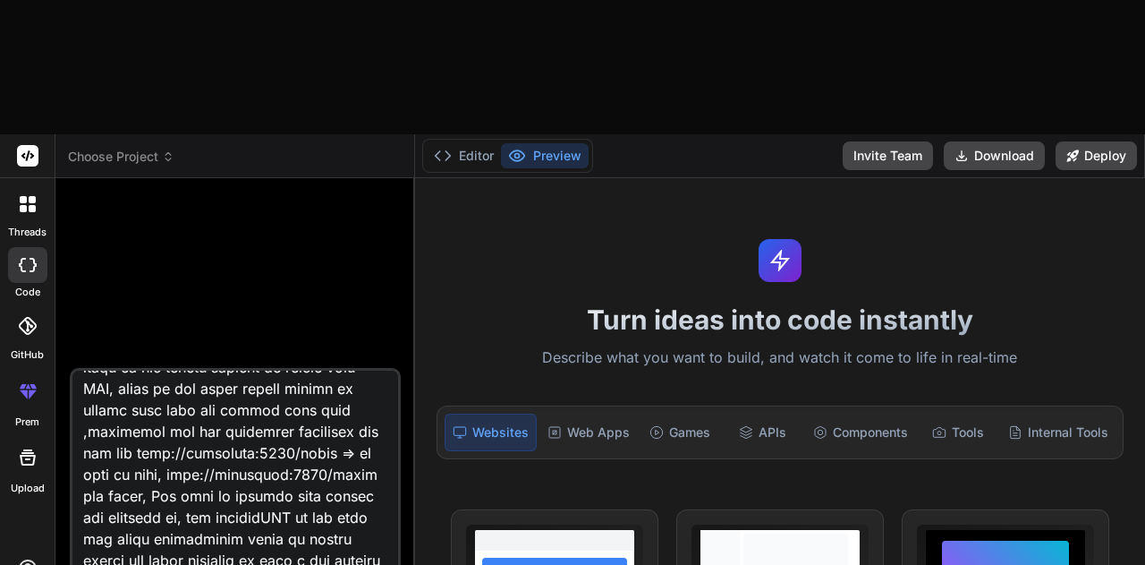
scroll to position [0, 0]
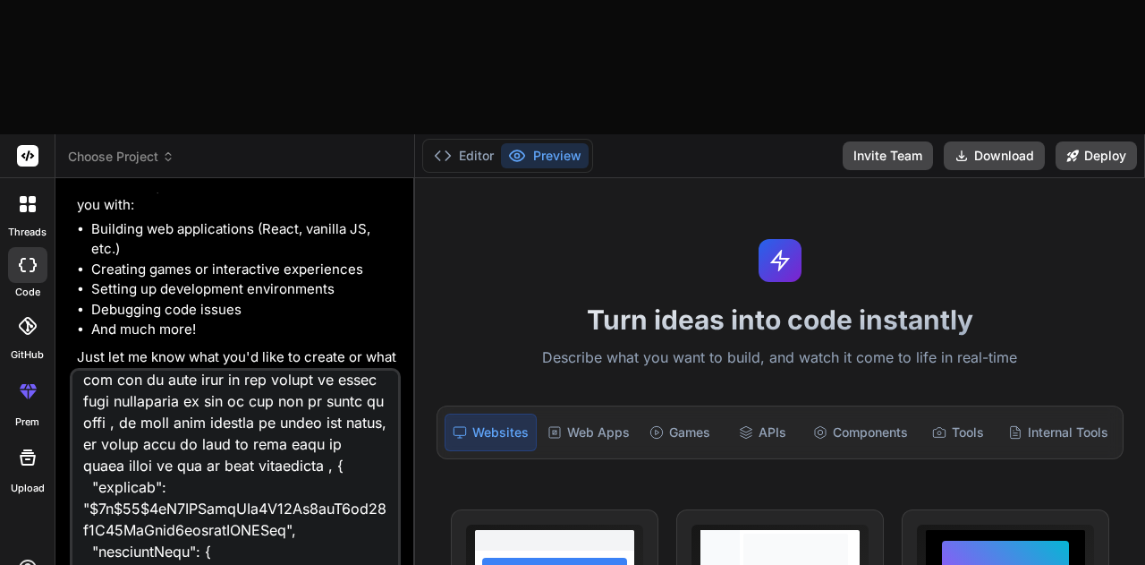
scroll to position [252, 0]
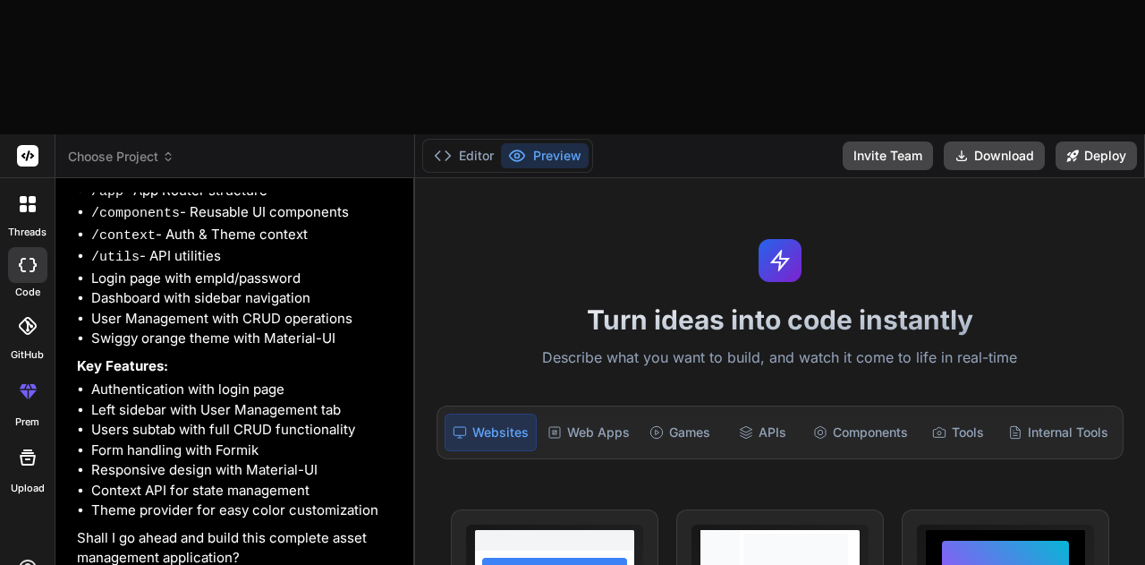
scroll to position [1167, 0]
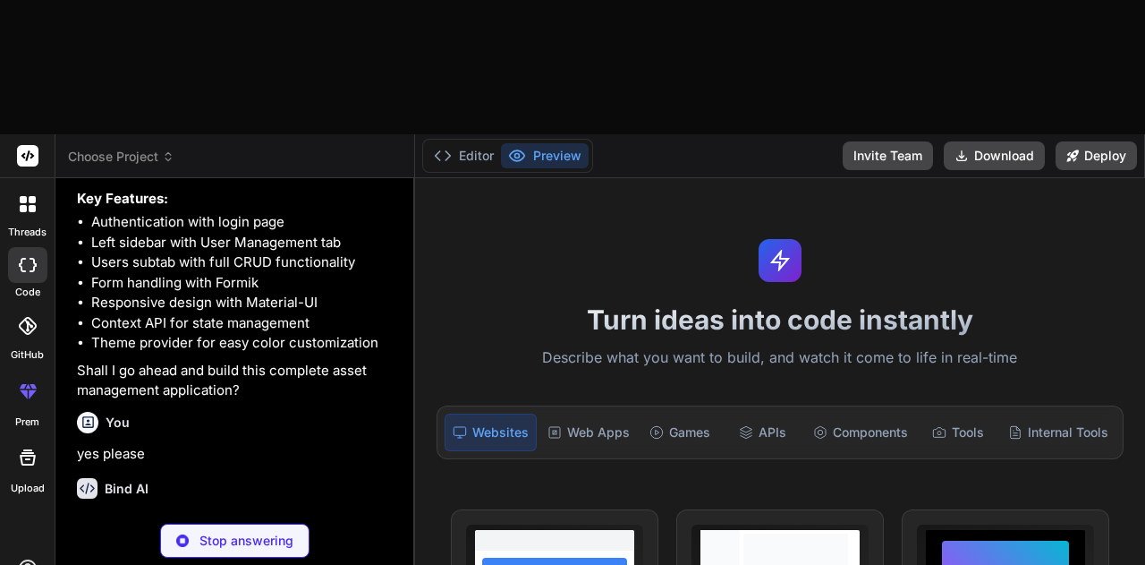
scroll to position [1353, 0]
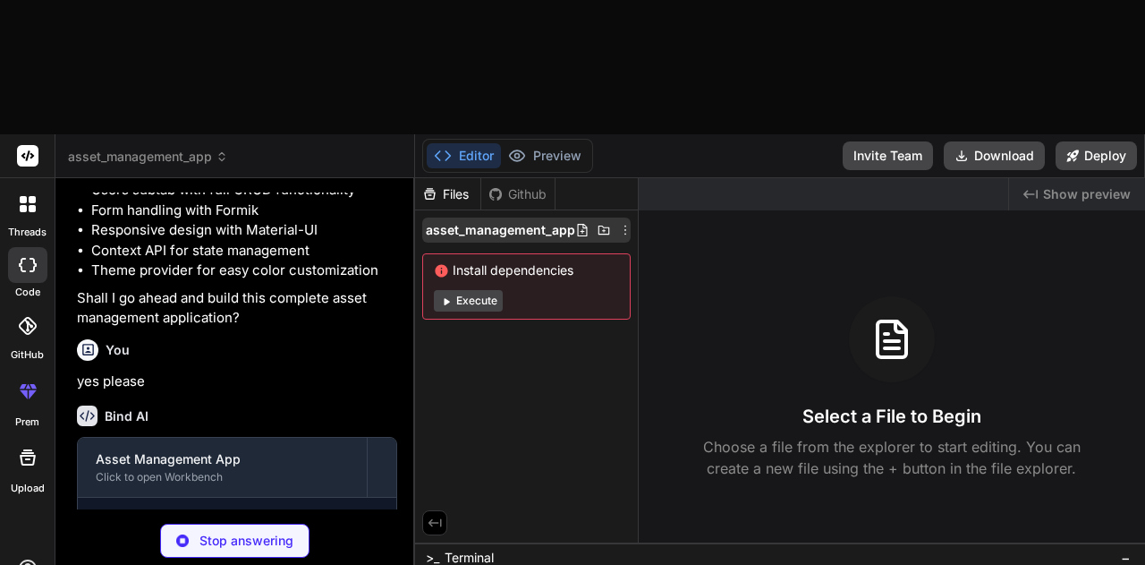
click at [600, 223] on icon at bounding box center [604, 230] width 14 height 14
click at [583, 223] on icon at bounding box center [582, 230] width 14 height 14
click at [577, 224] on icon at bounding box center [582, 230] width 10 height 13
click at [607, 223] on icon at bounding box center [604, 230] width 14 height 14
click at [549, 221] on span "asset_management_app" at bounding box center [500, 230] width 149 height 18
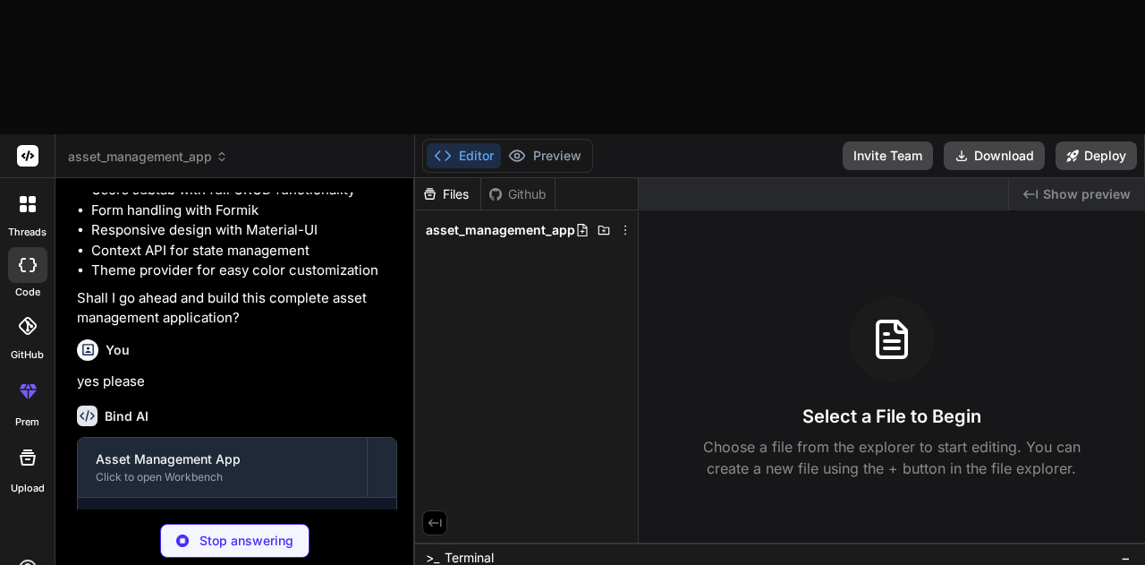
click at [549, 221] on span "asset_management_app" at bounding box center [500, 230] width 149 height 18
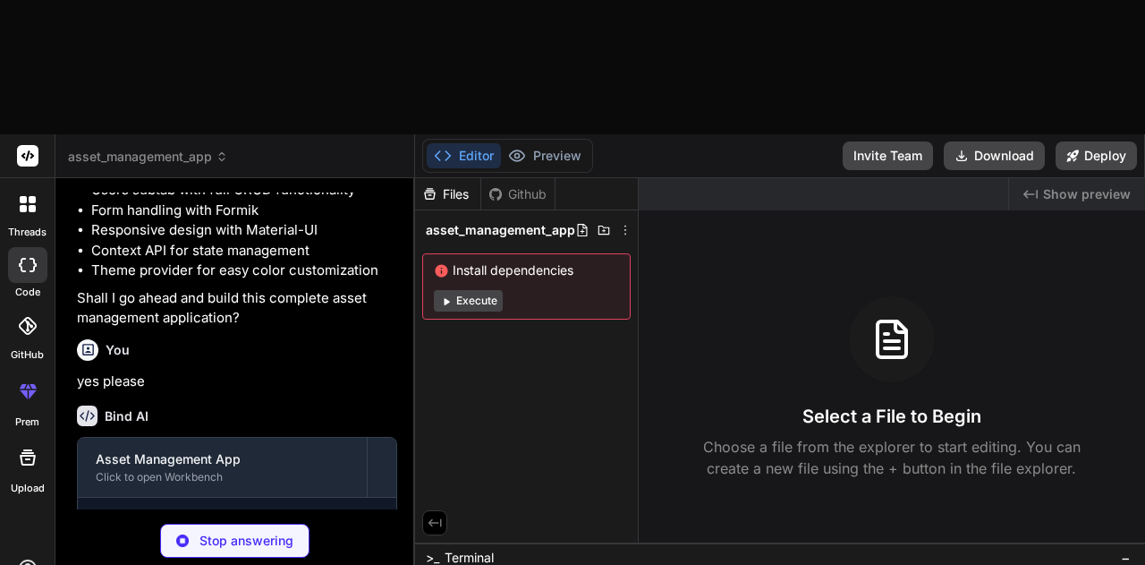
click at [549, 221] on span "asset_management_app" at bounding box center [500, 230] width 149 height 18
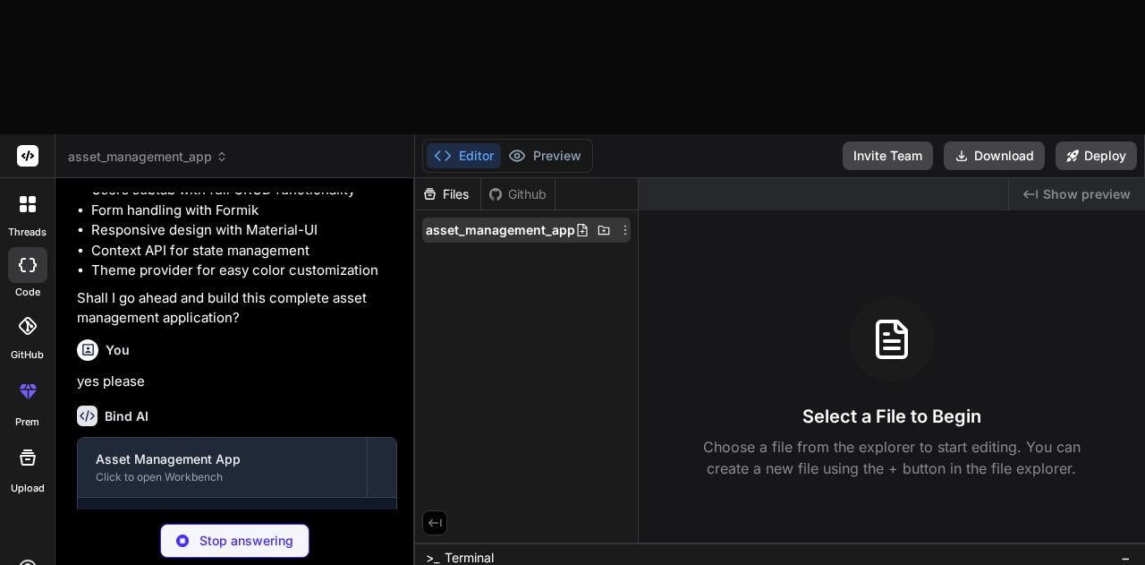
click at [619, 223] on icon at bounding box center [625, 230] width 14 height 14
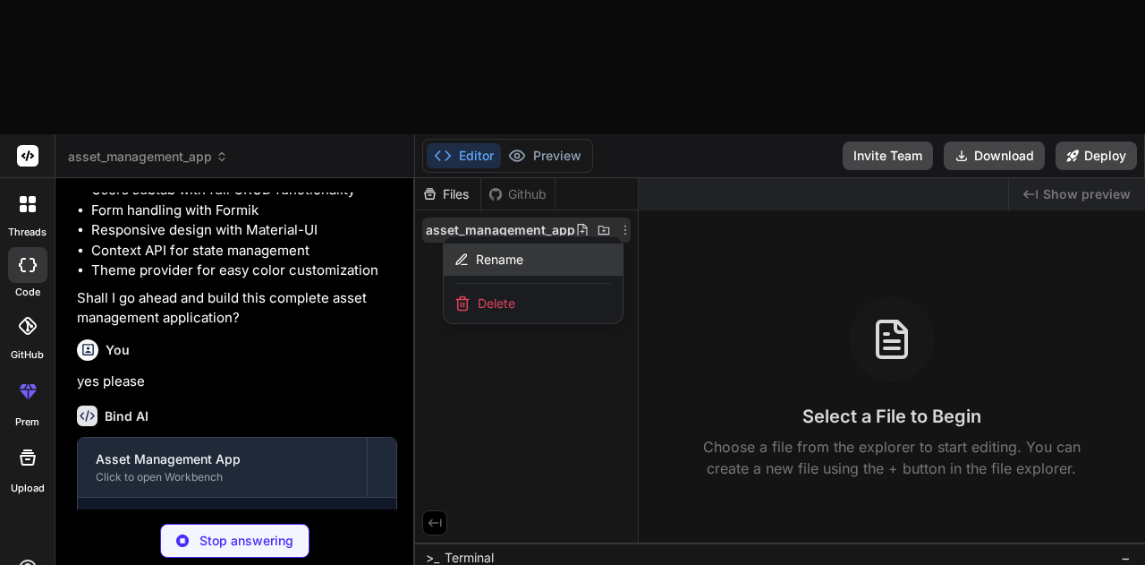
click at [517, 251] on span "Rename" at bounding box center [499, 260] width 47 height 18
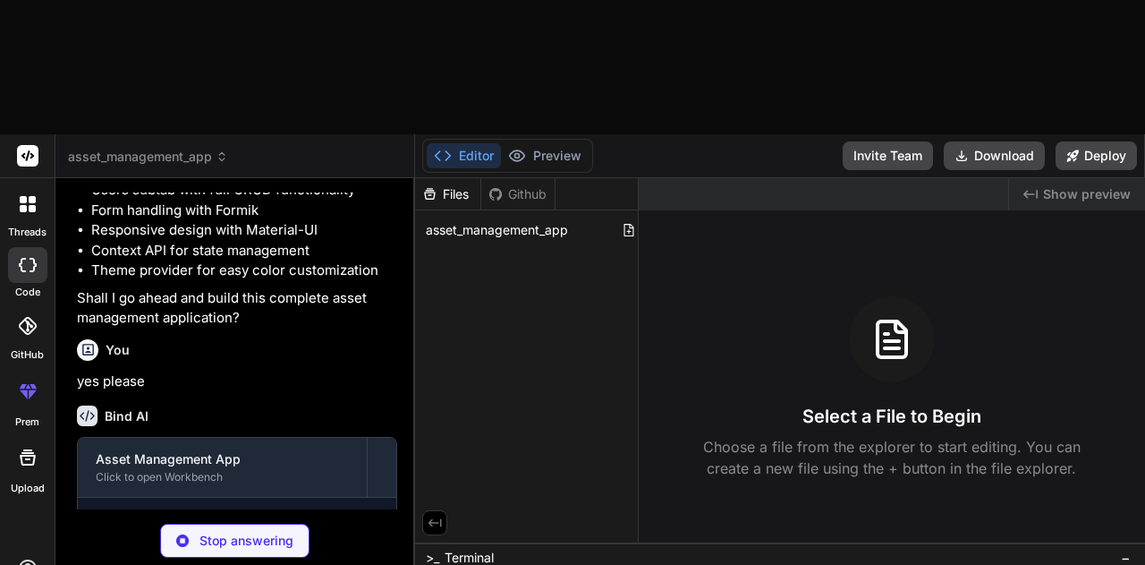
click at [685, 178] on div "Created with Pixso. Show preview Select a File to Begin Choose a file from the …" at bounding box center [892, 360] width 506 height 364
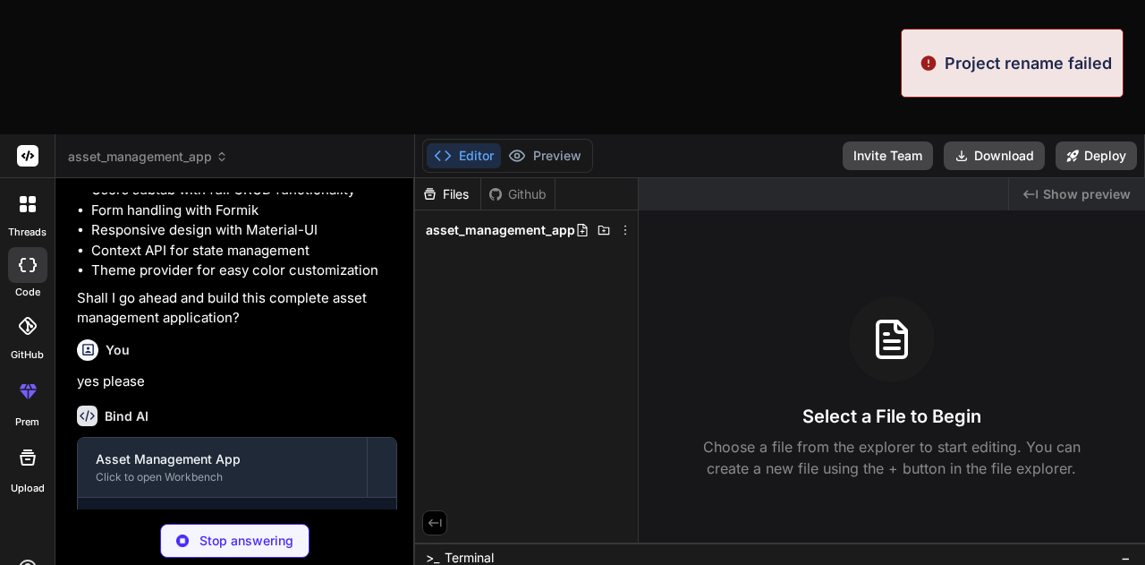
click at [600, 178] on div "Files Github asset_management_app" at bounding box center [527, 360] width 224 height 364
click at [583, 223] on icon at bounding box center [582, 230] width 14 height 14
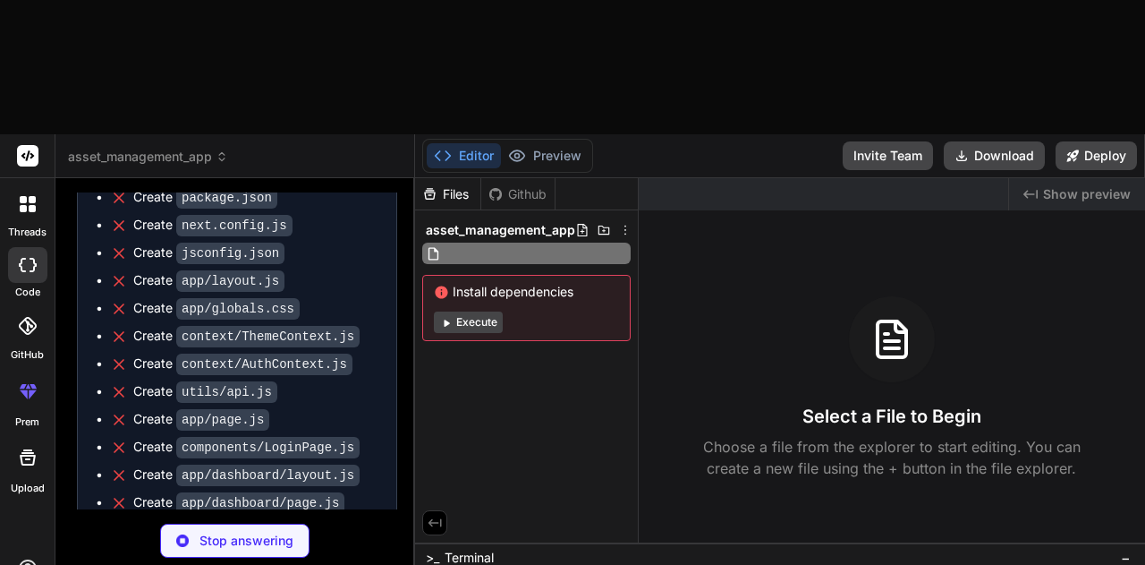
scroll to position [1672, 0]
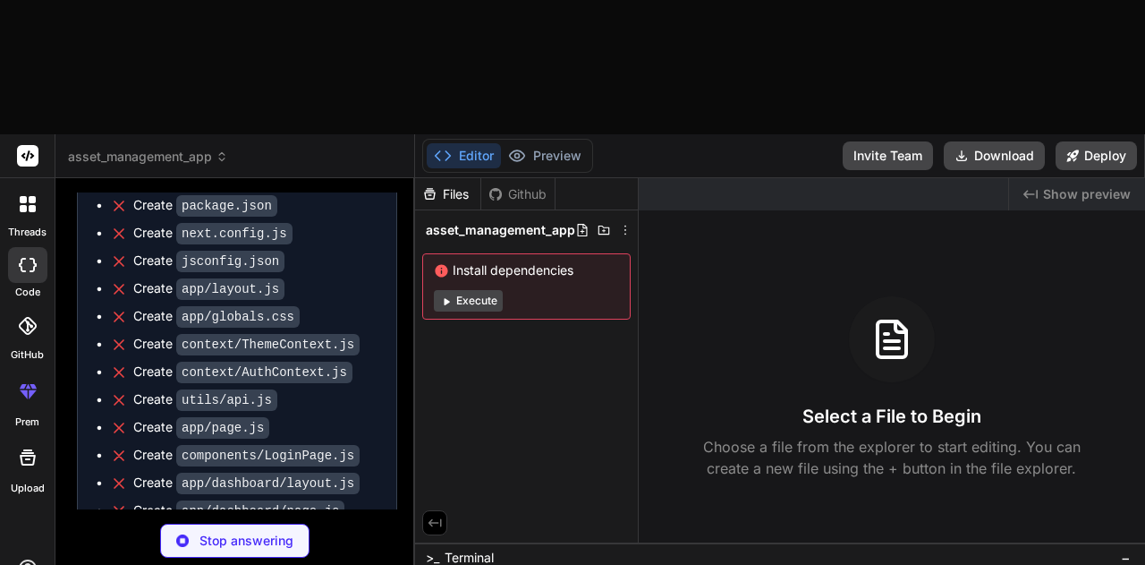
click at [119, 201] on icon at bounding box center [119, 205] width 9 height 9
click at [195, 195] on code "package.json" at bounding box center [226, 205] width 101 height 21
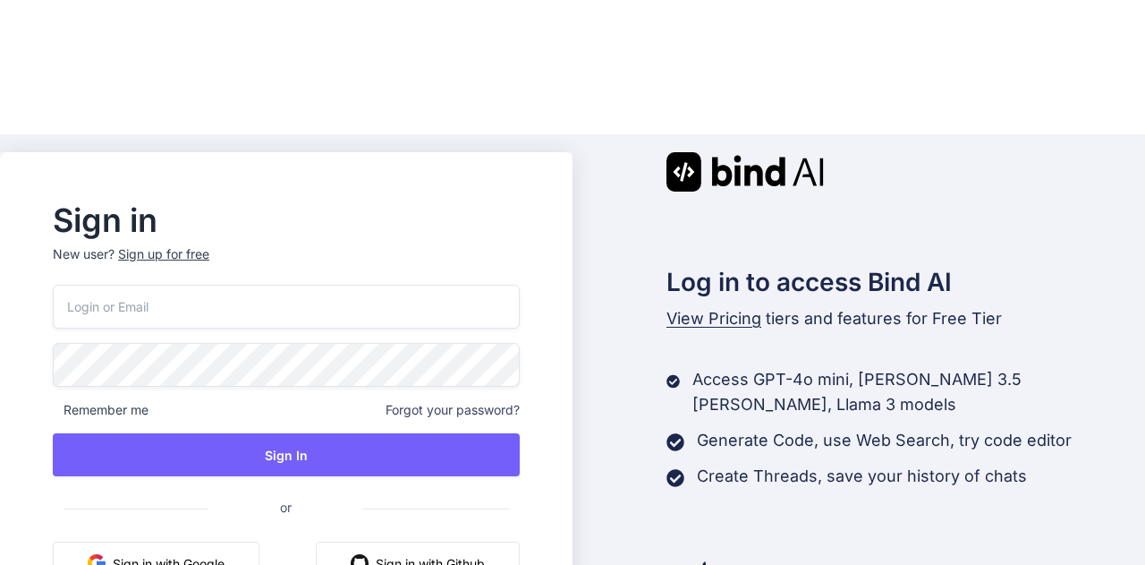
click at [198, 541] on button "Sign in with Google" at bounding box center [156, 562] width 207 height 43
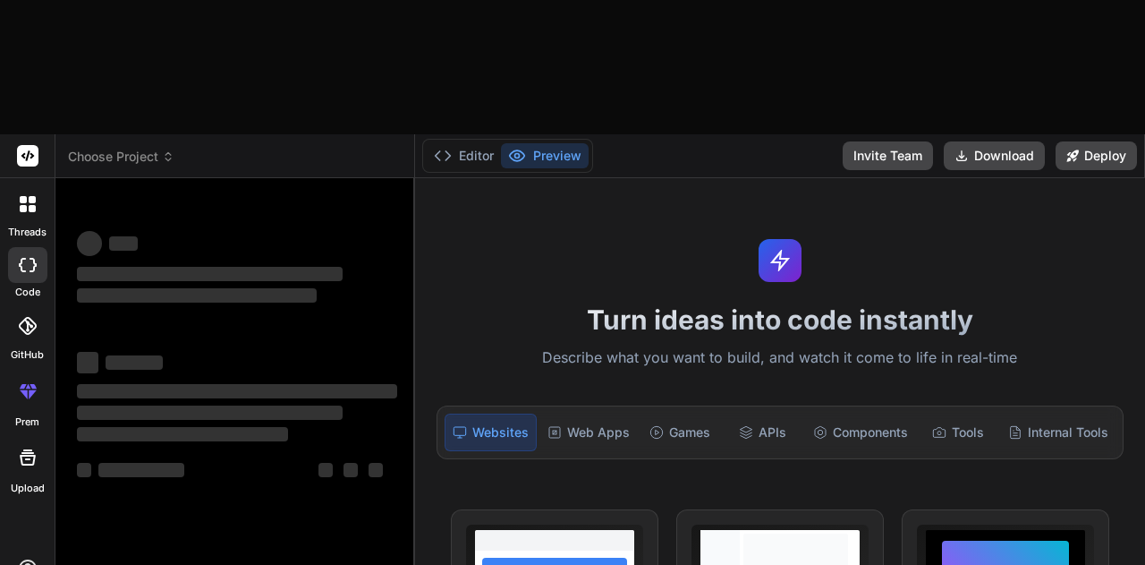
type textarea "x"
type textarea "create an asset-management app which has login page with empId and passwords fi…"
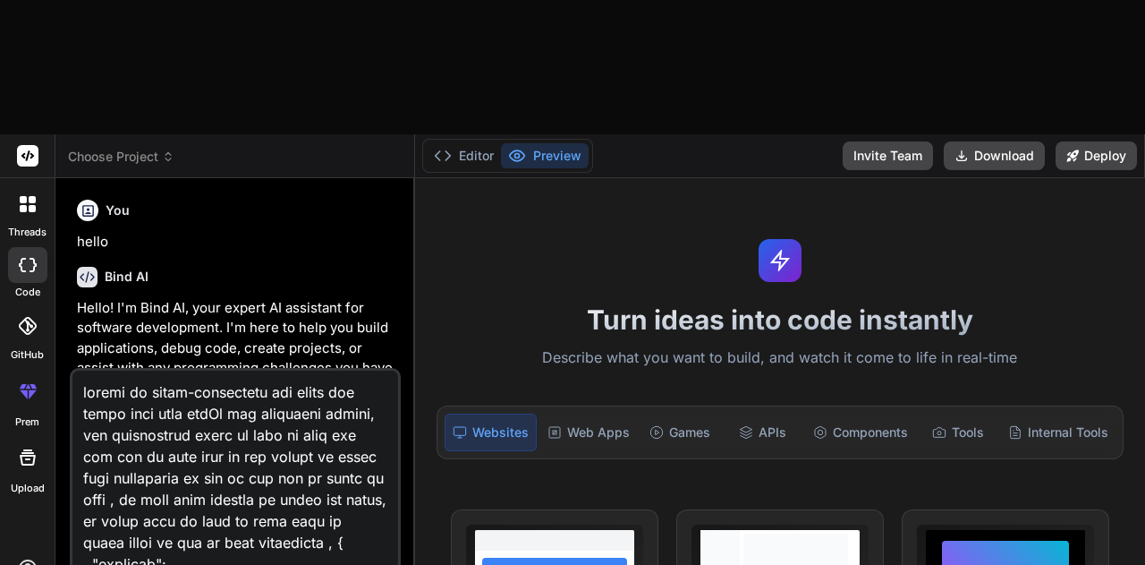
scroll to position [710, 0]
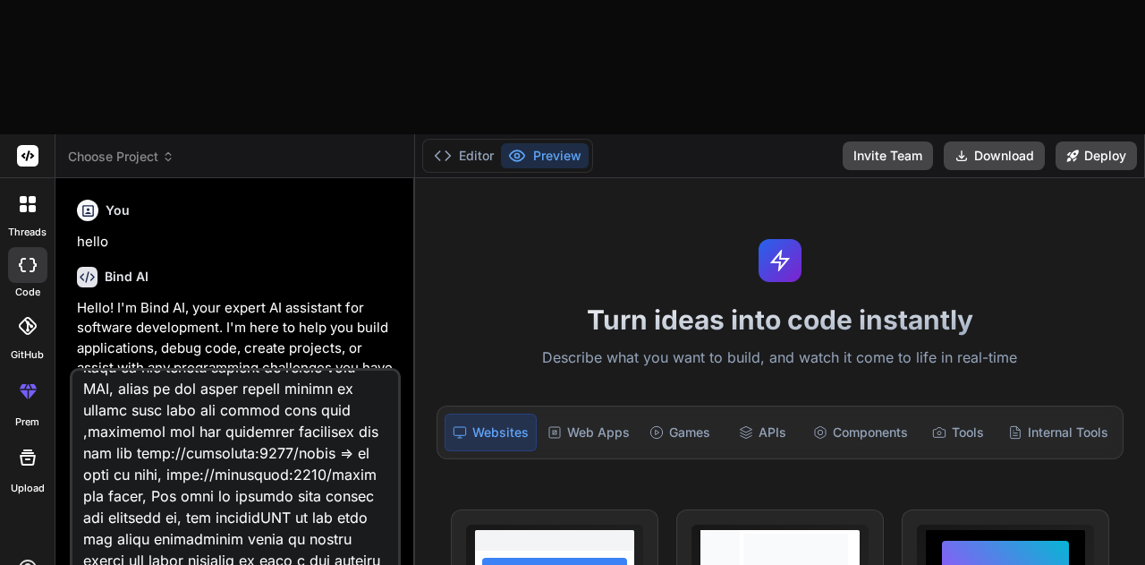
type textarea "x"
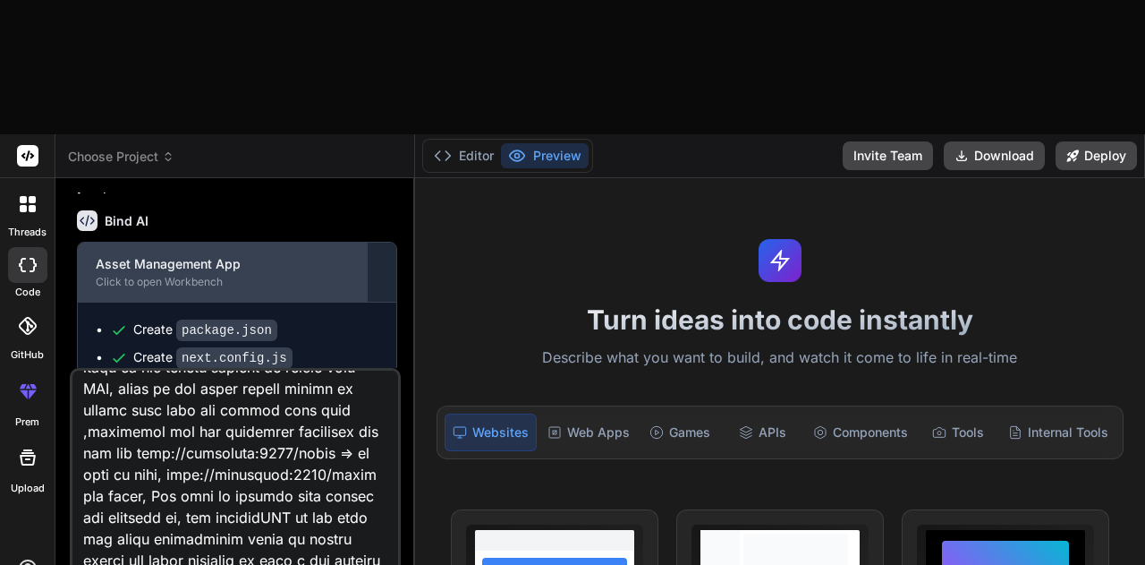
scroll to position [1630, 0]
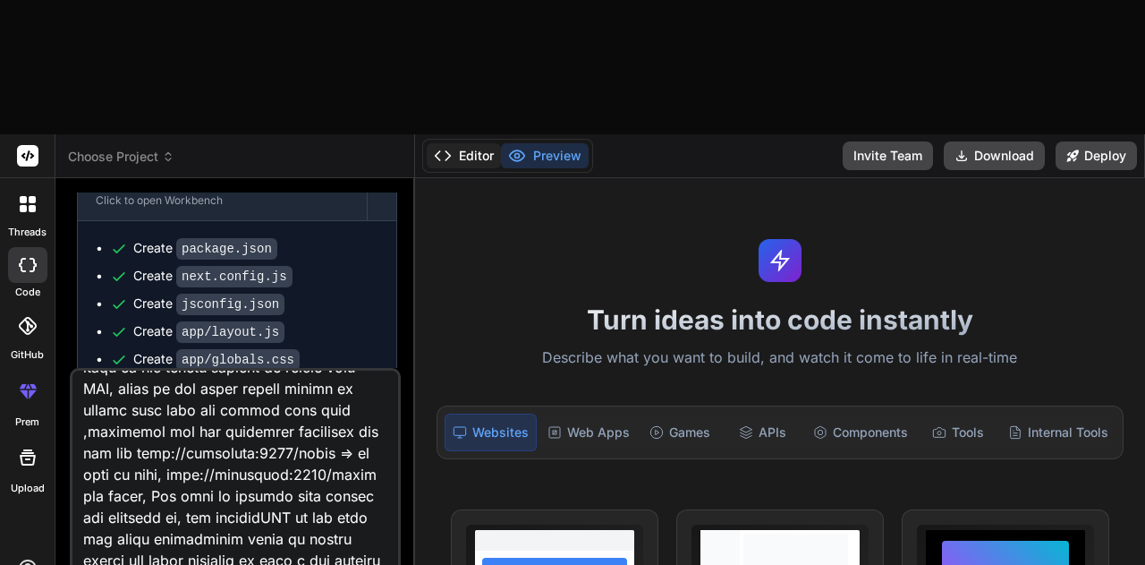
type textarea "create an asset-management app which has login page with empId and passwords fi…"
click at [469, 143] on button "Editor" at bounding box center [464, 155] width 74 height 25
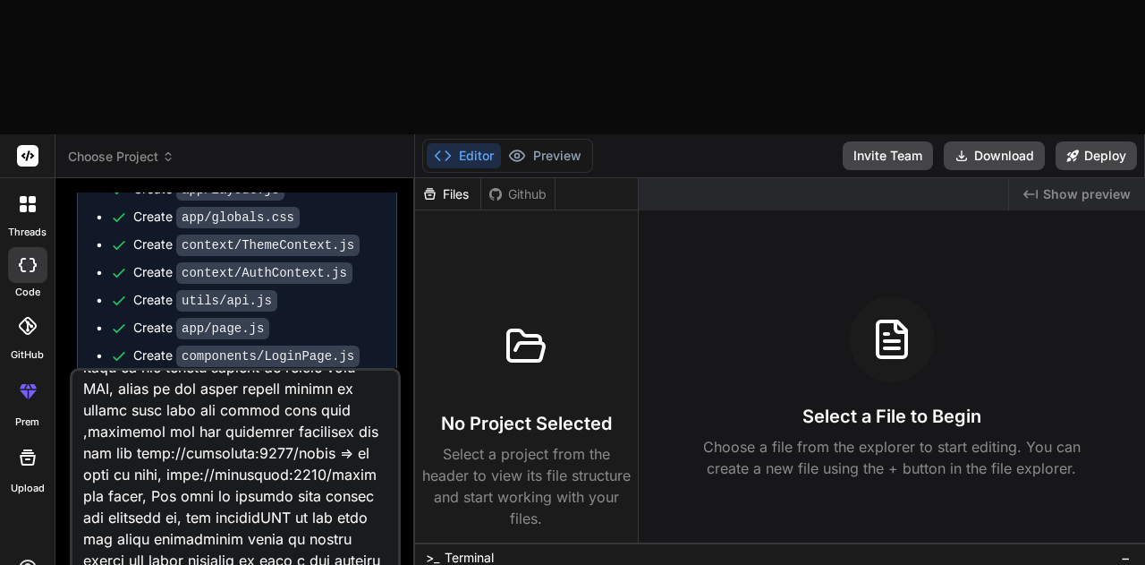
scroll to position [2049, 0]
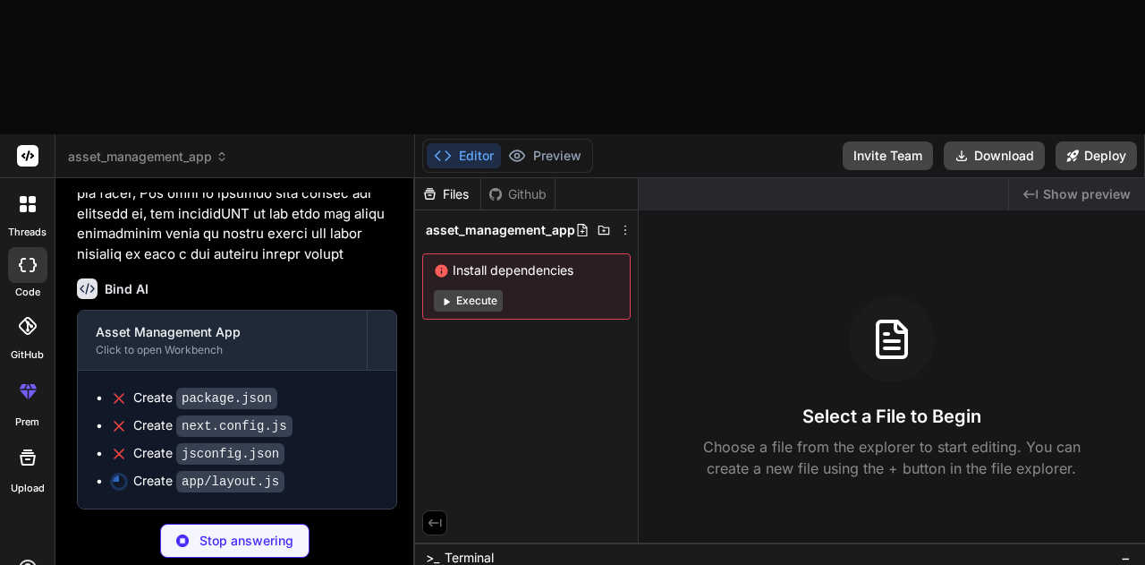
scroll to position [2711, 0]
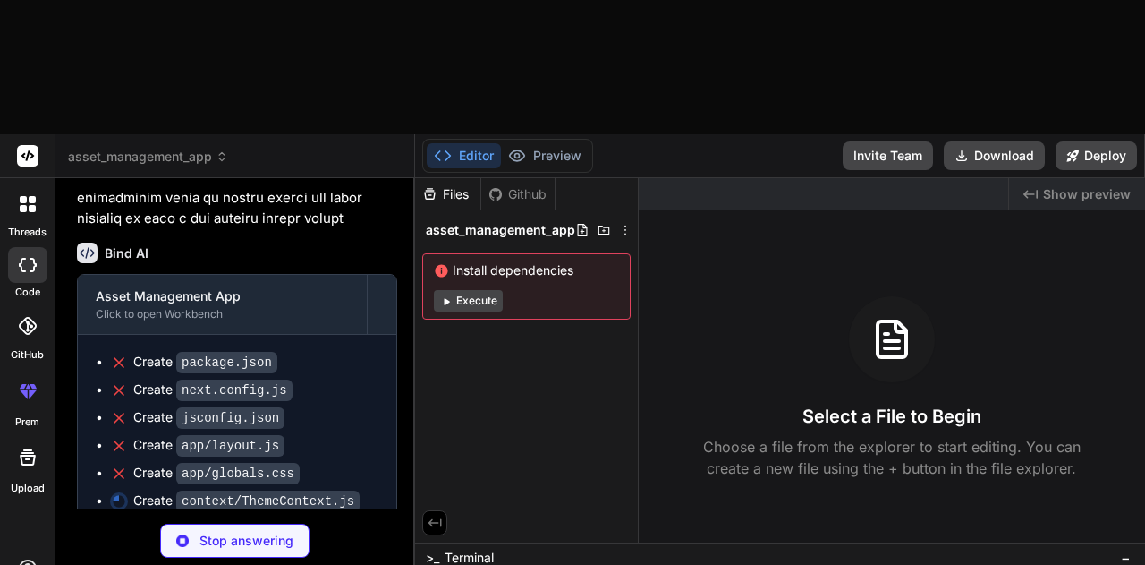
click at [222, 532] on p "Stop answering" at bounding box center [247, 541] width 94 height 18
type textarea "x"
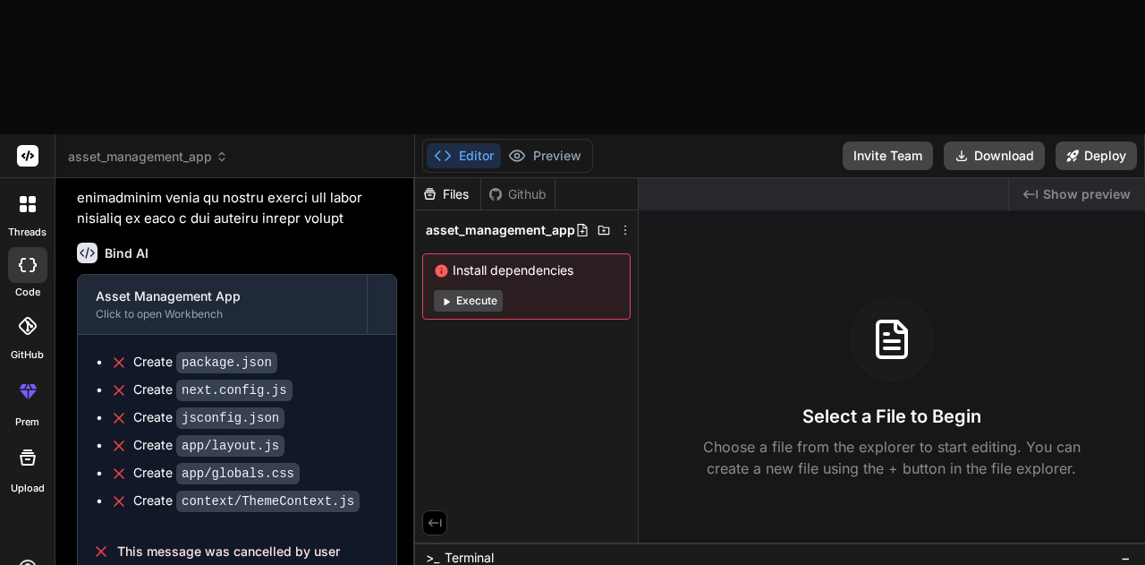
scroll to position [2749, 0]
